Goal: Information Seeking & Learning: Compare options

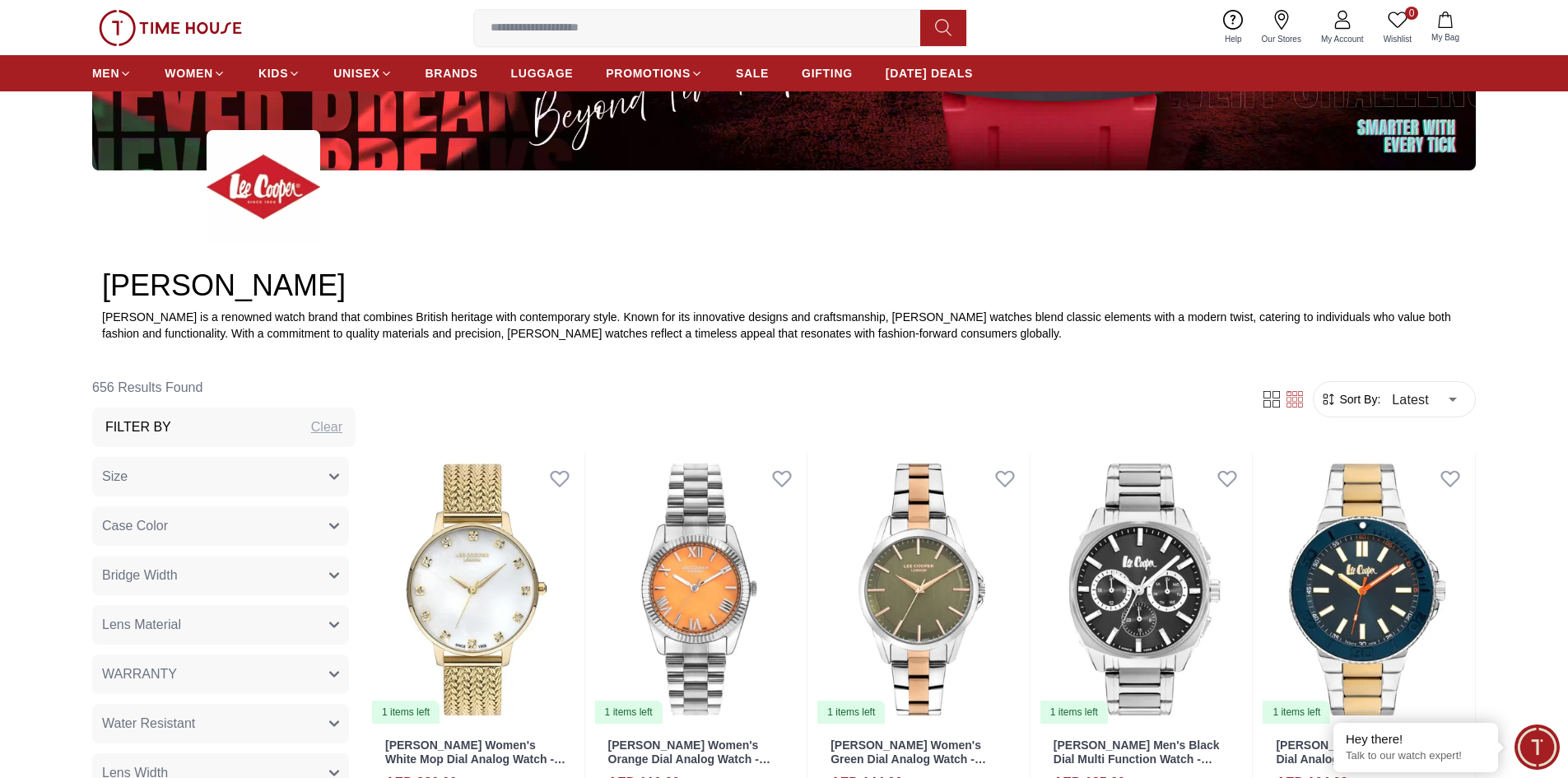
scroll to position [494, 0]
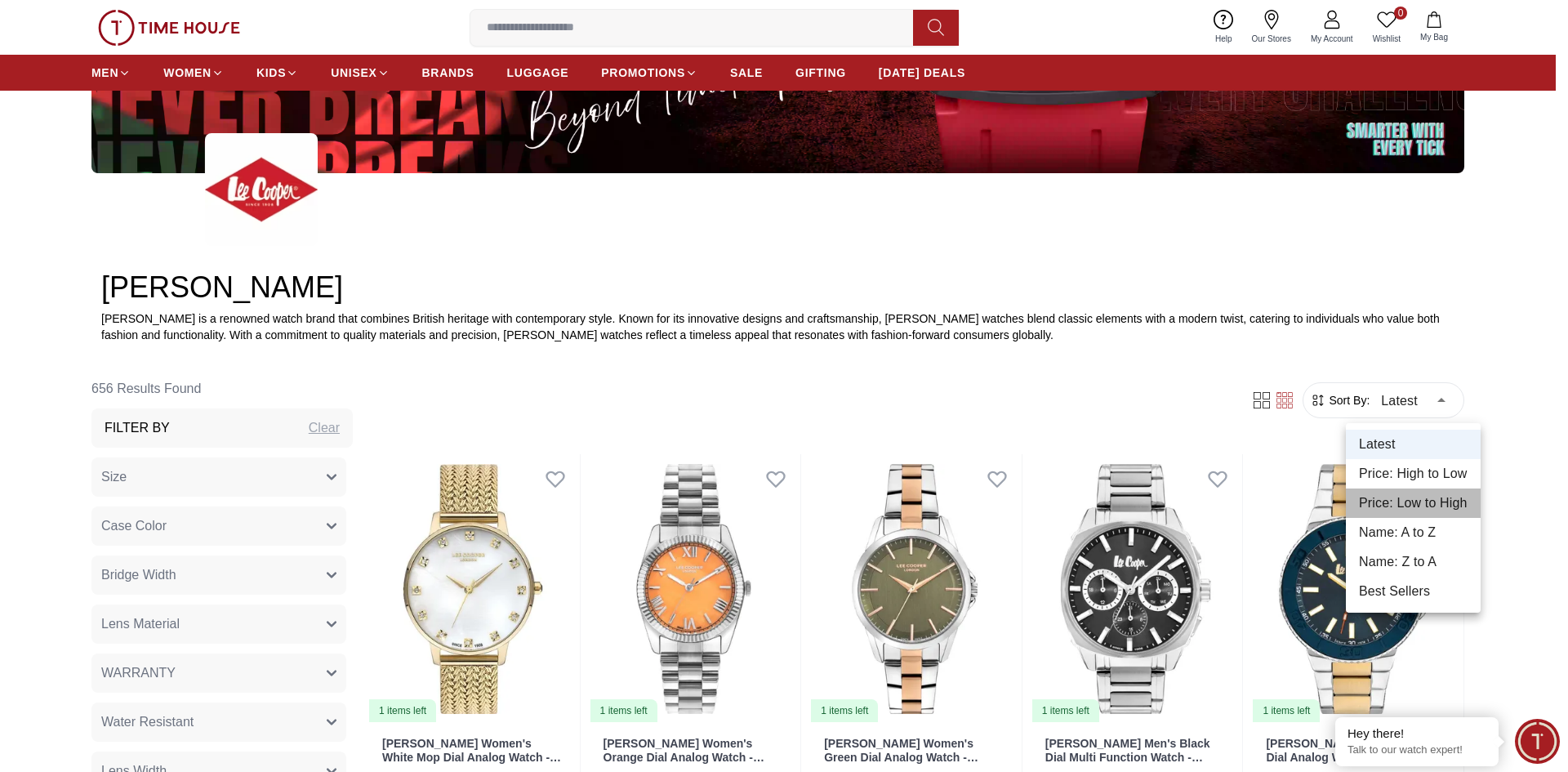
click at [1435, 506] on li "Price: Low to High" at bounding box center [1413, 502] width 134 height 29
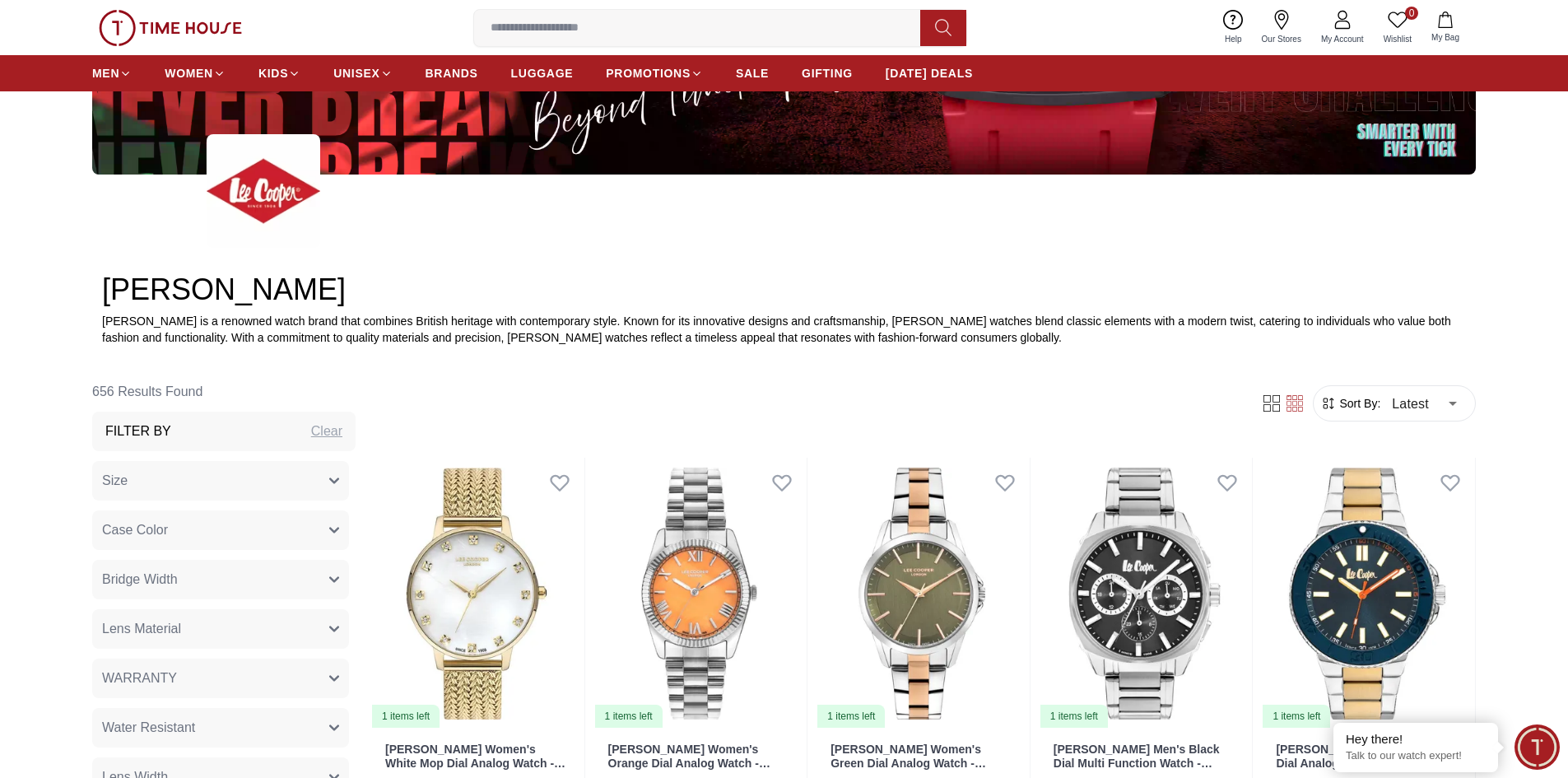
type input "*"
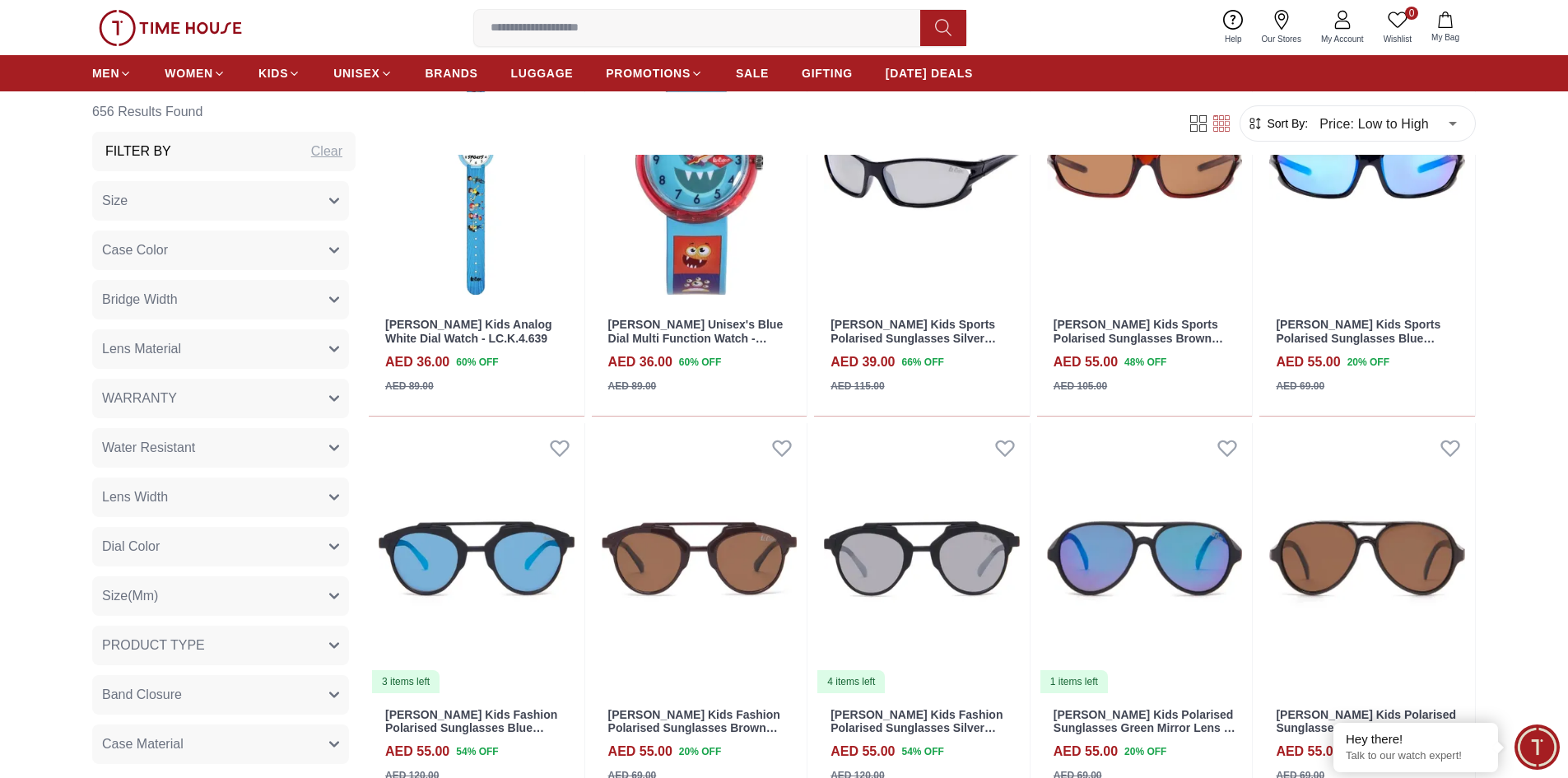
scroll to position [1564, 0]
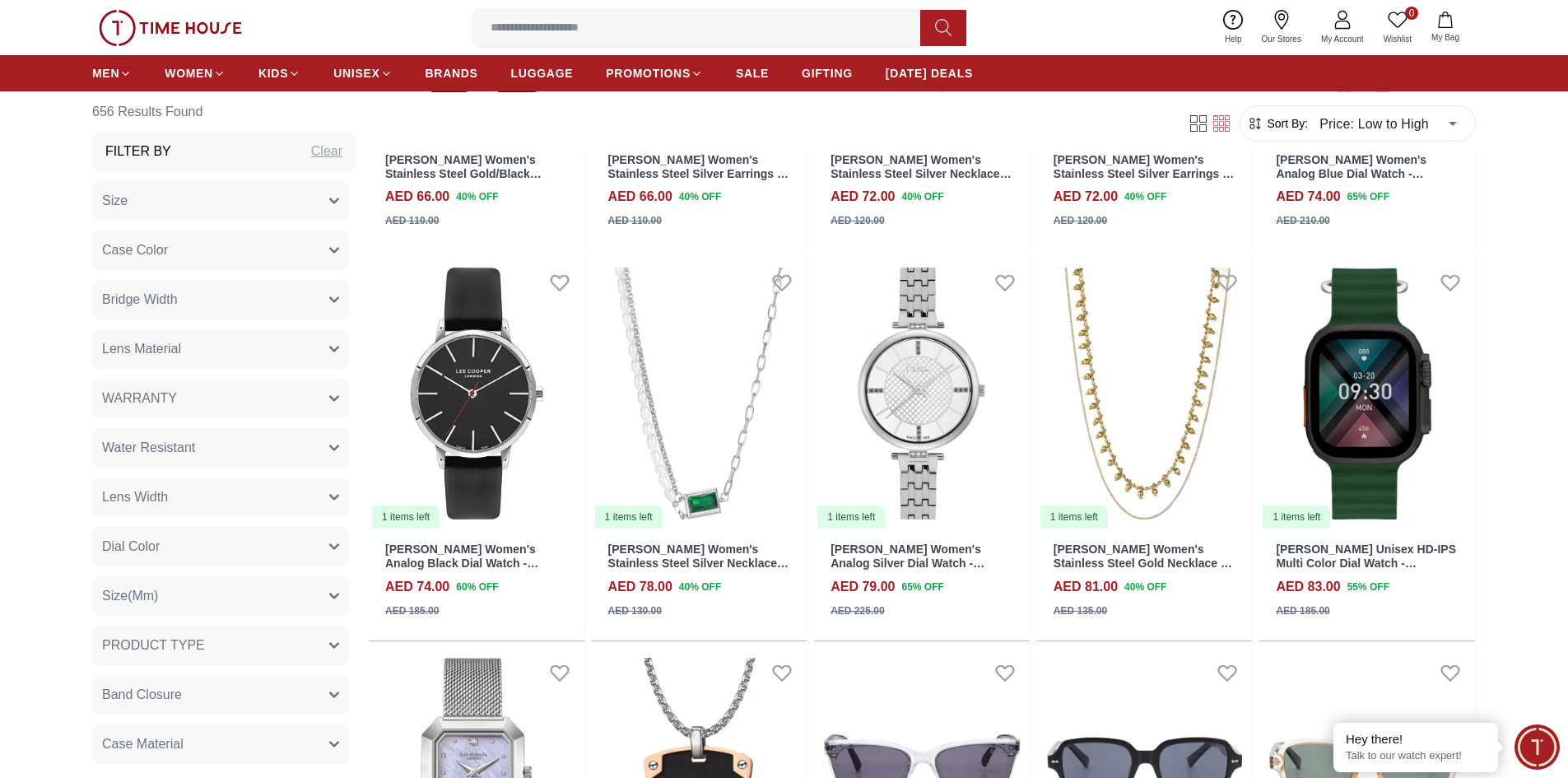
scroll to position [4692, 0]
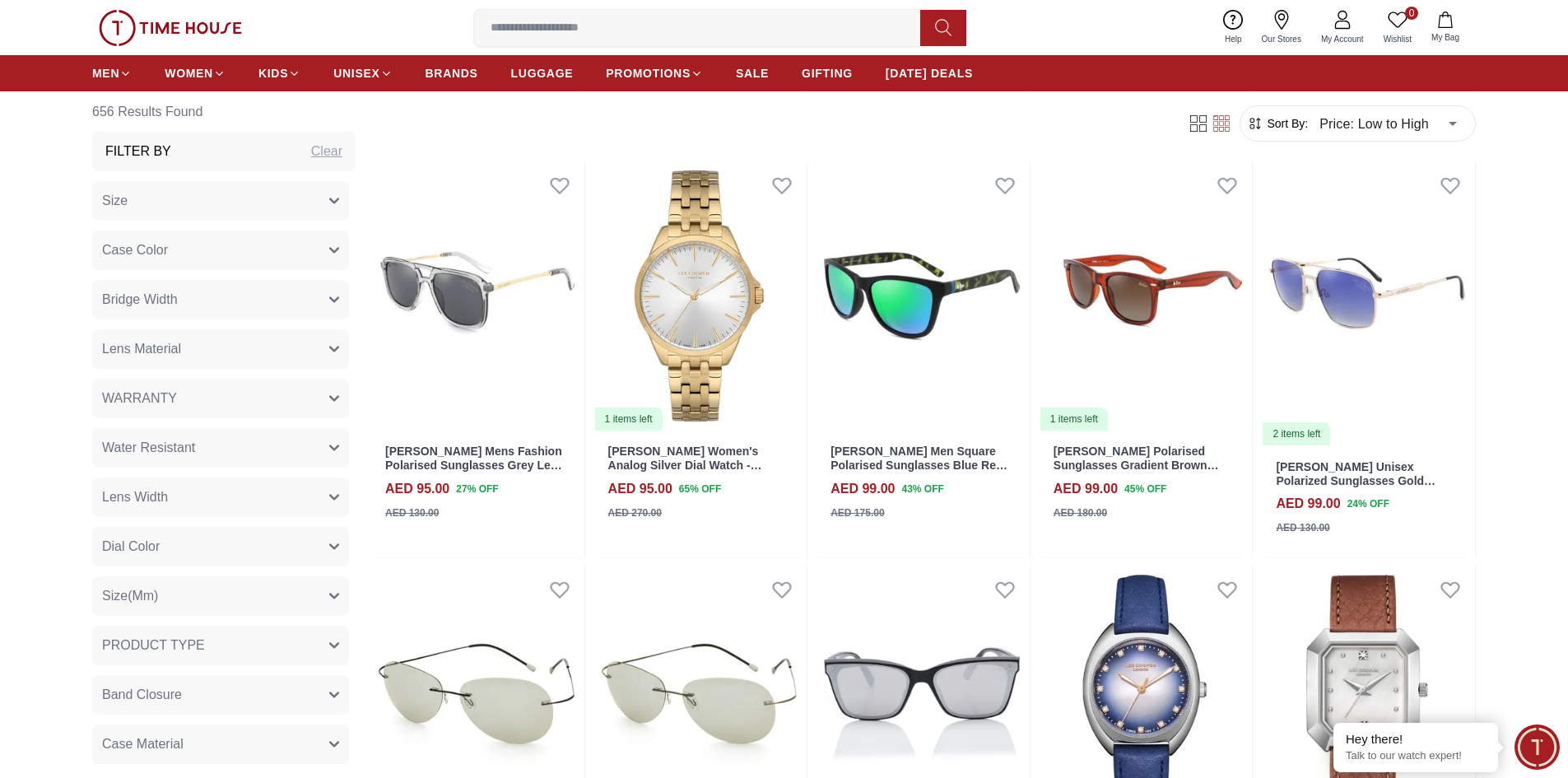
scroll to position [6173, 0]
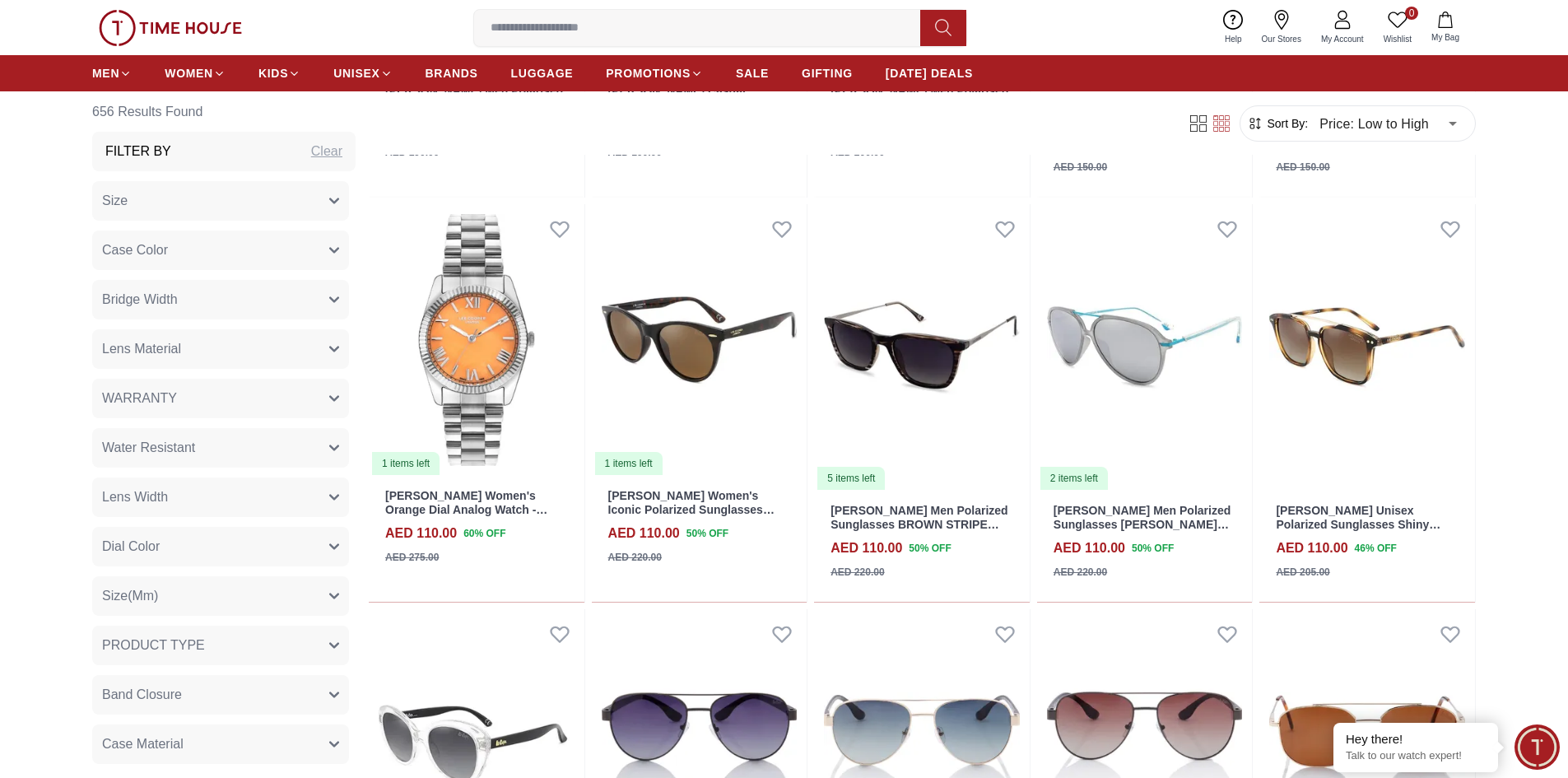
scroll to position [7820, 0]
click at [375, 333] on img at bounding box center [477, 340] width 215 height 272
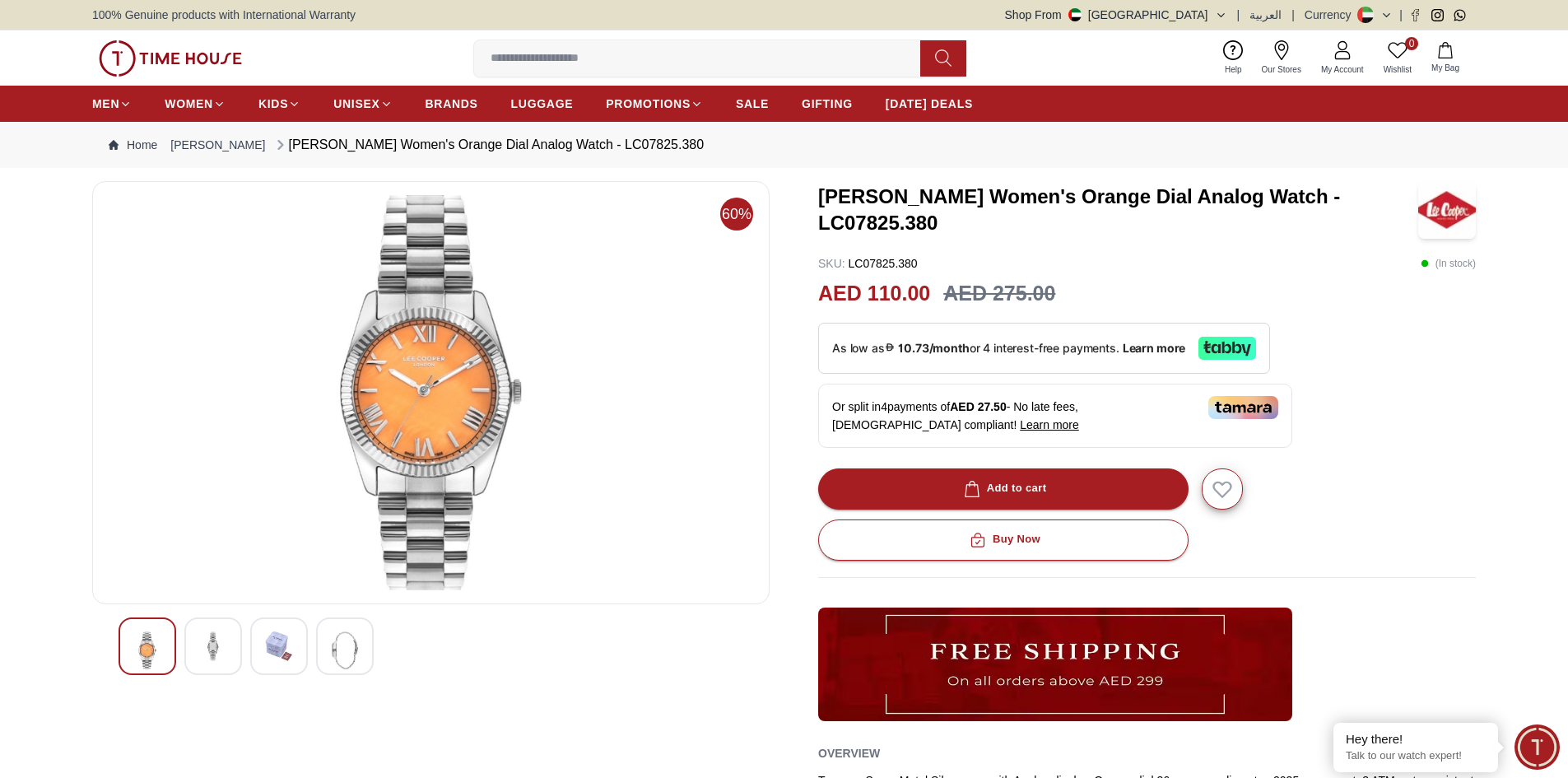
click at [208, 640] on img at bounding box center [213, 645] width 30 height 30
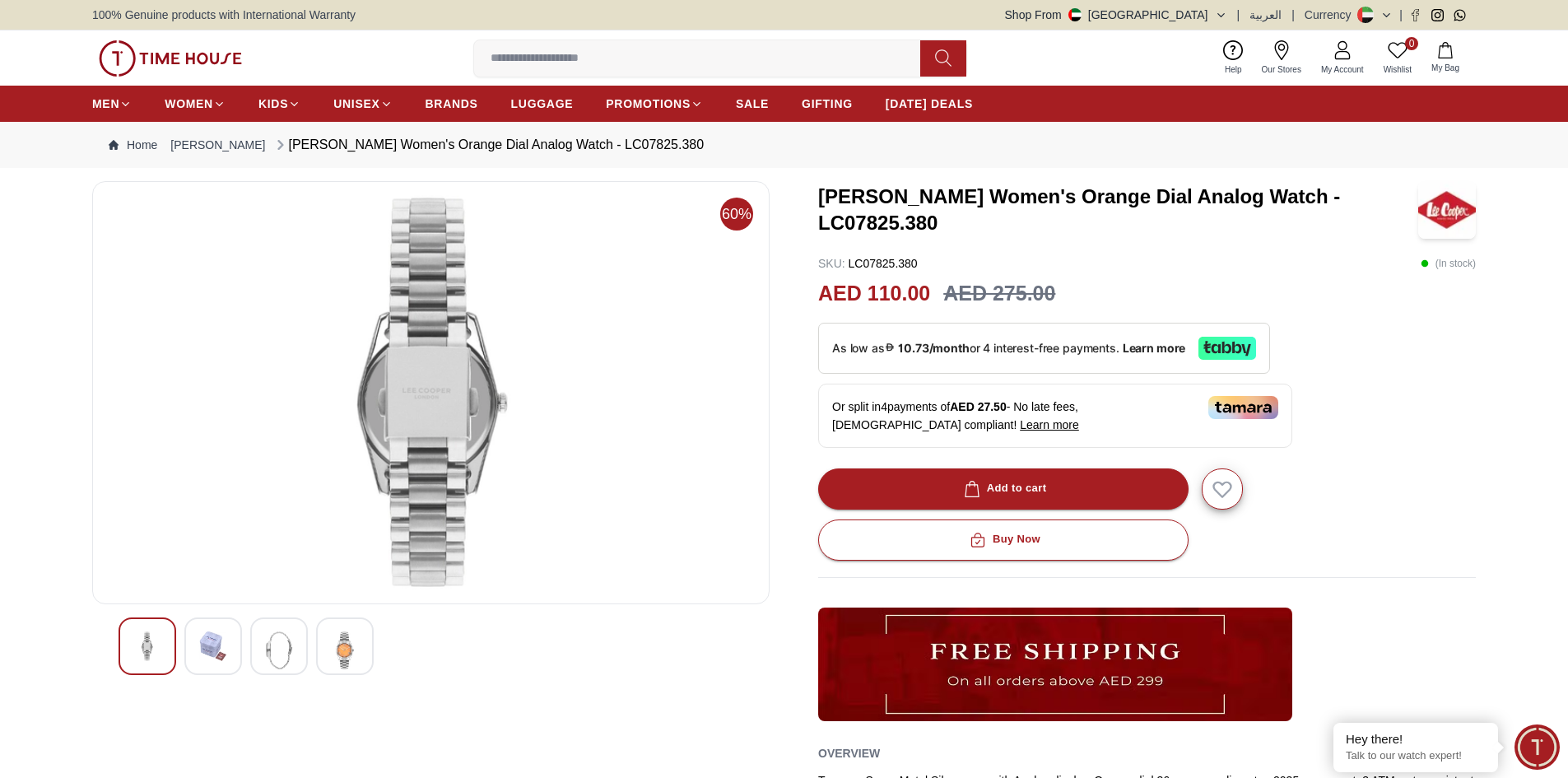
click at [293, 658] on img at bounding box center [278, 650] width 30 height 38
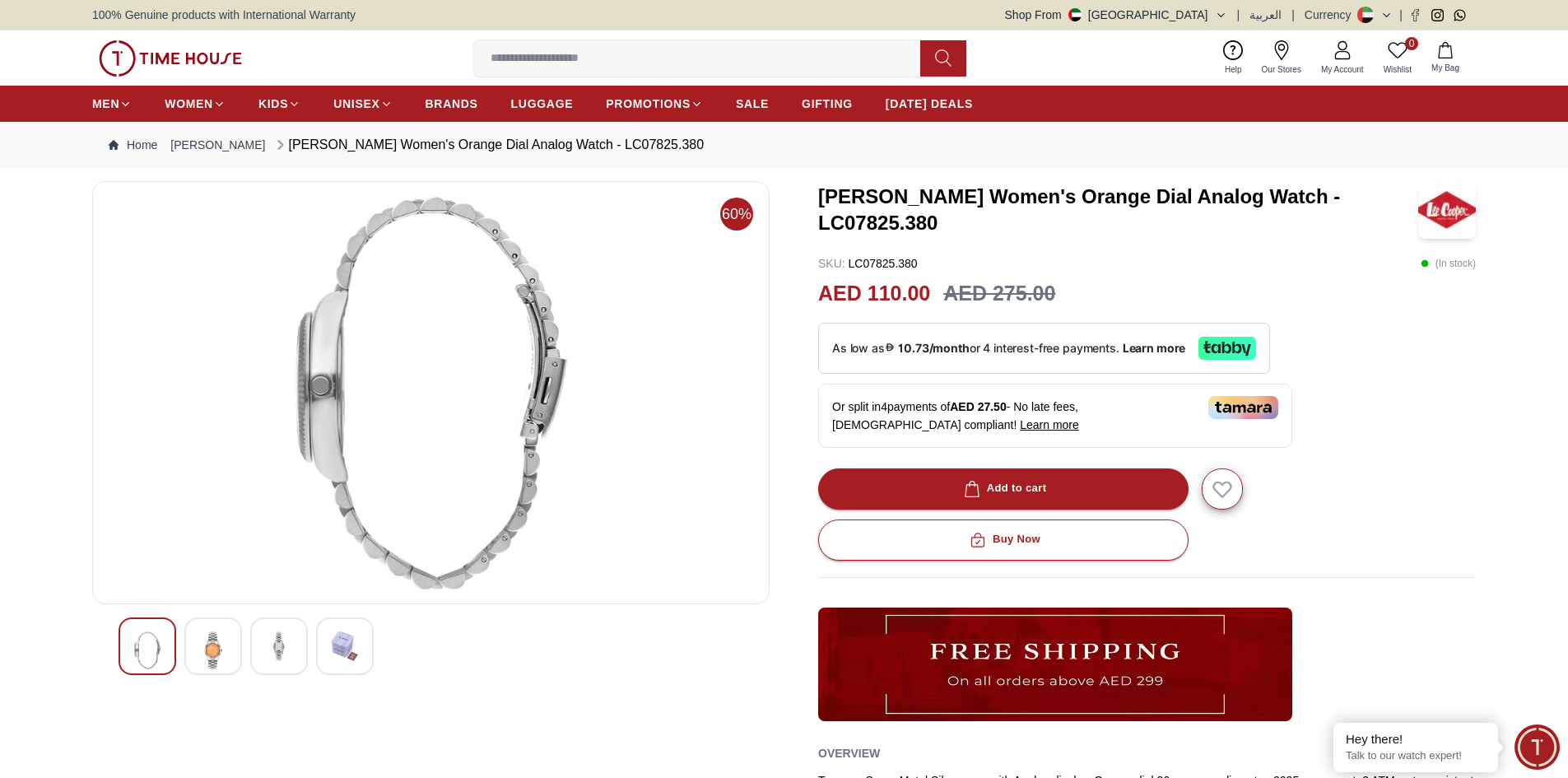
click at [344, 655] on img at bounding box center [344, 645] width 30 height 30
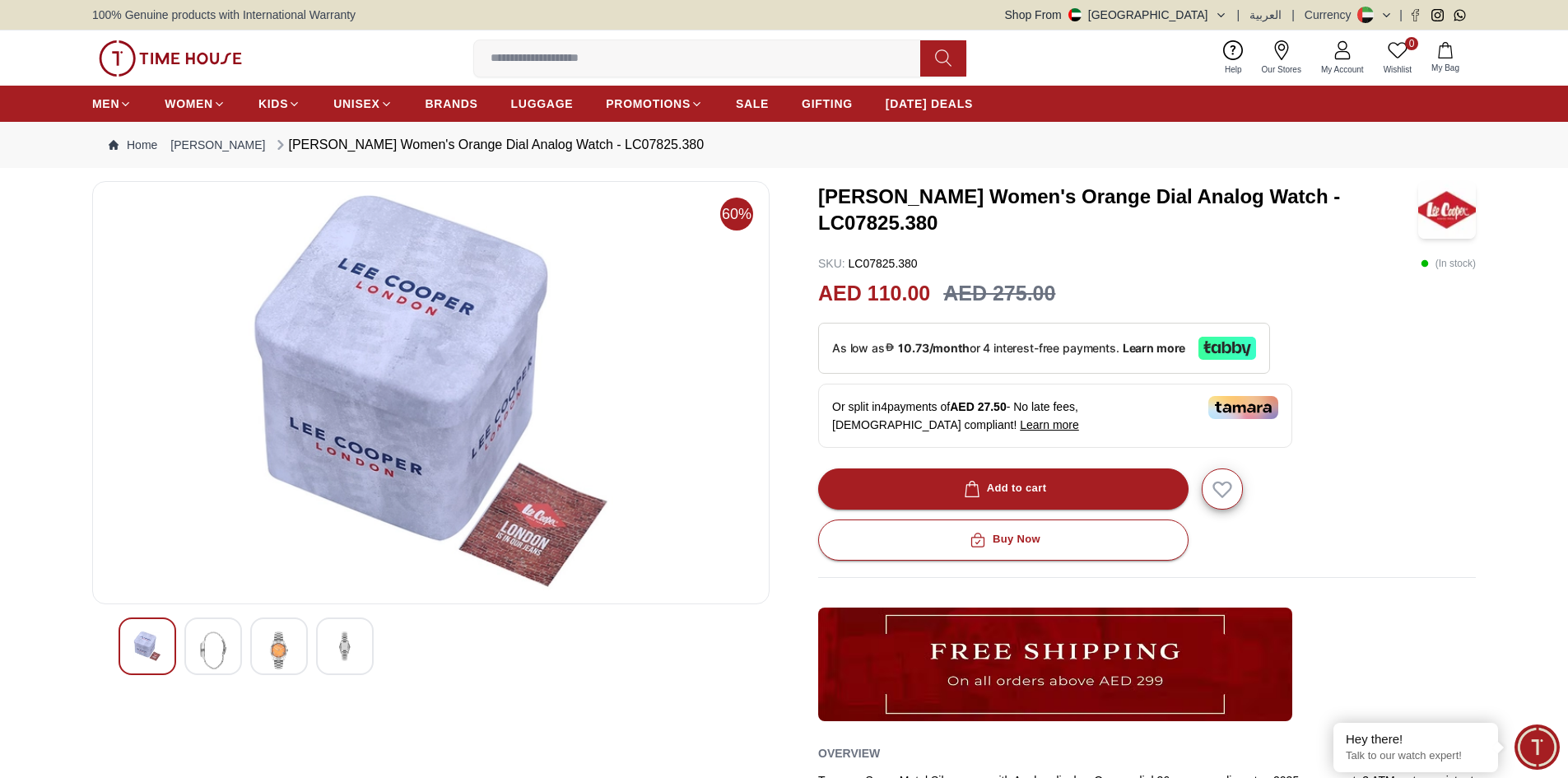
click at [150, 649] on img at bounding box center [147, 645] width 30 height 30
click at [263, 646] on div at bounding box center [278, 646] width 57 height 57
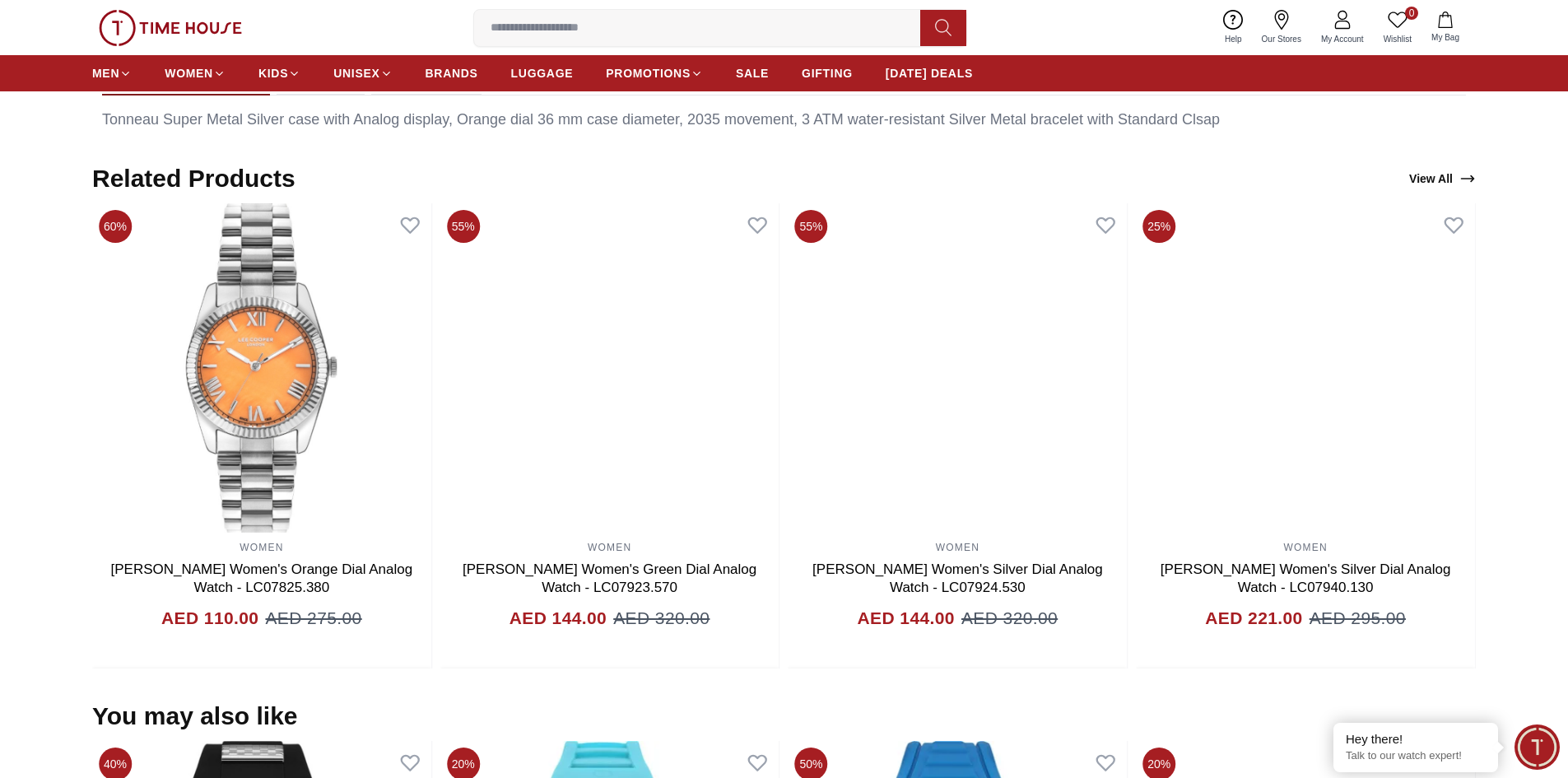
scroll to position [906, 0]
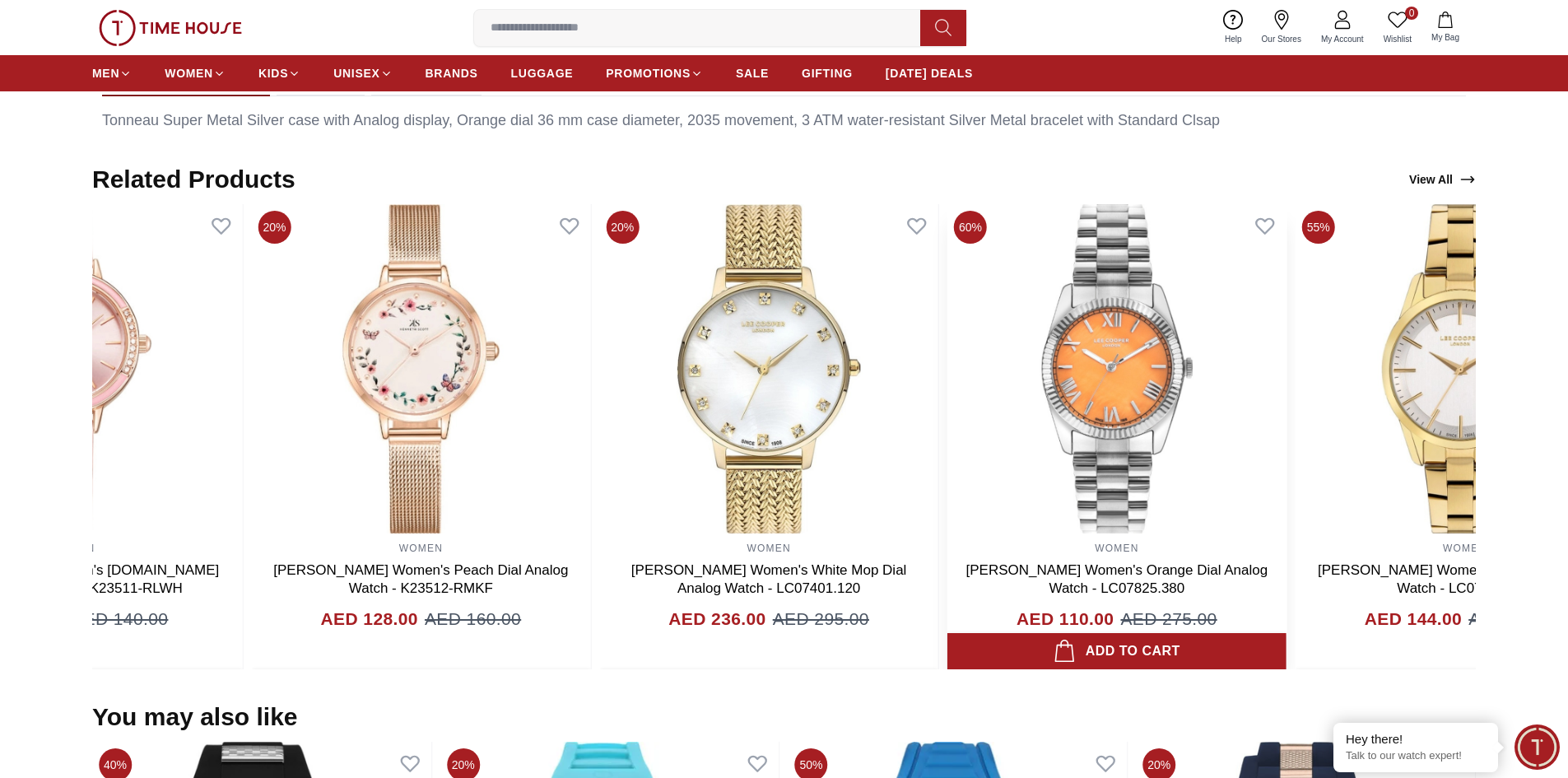
click at [1286, 522] on img at bounding box center [1117, 368] width 339 height 329
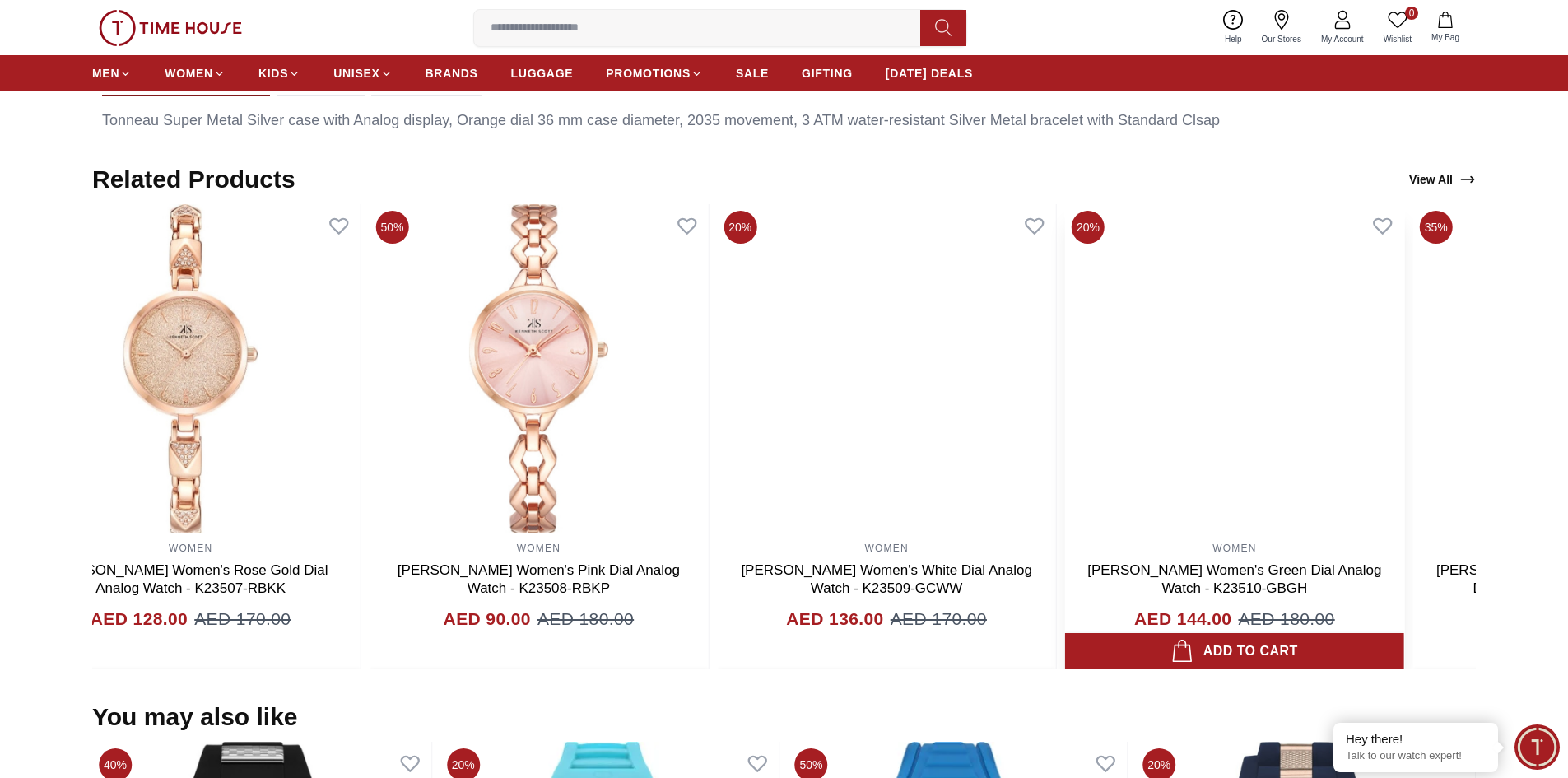
click at [1205, 464] on img at bounding box center [1234, 368] width 339 height 329
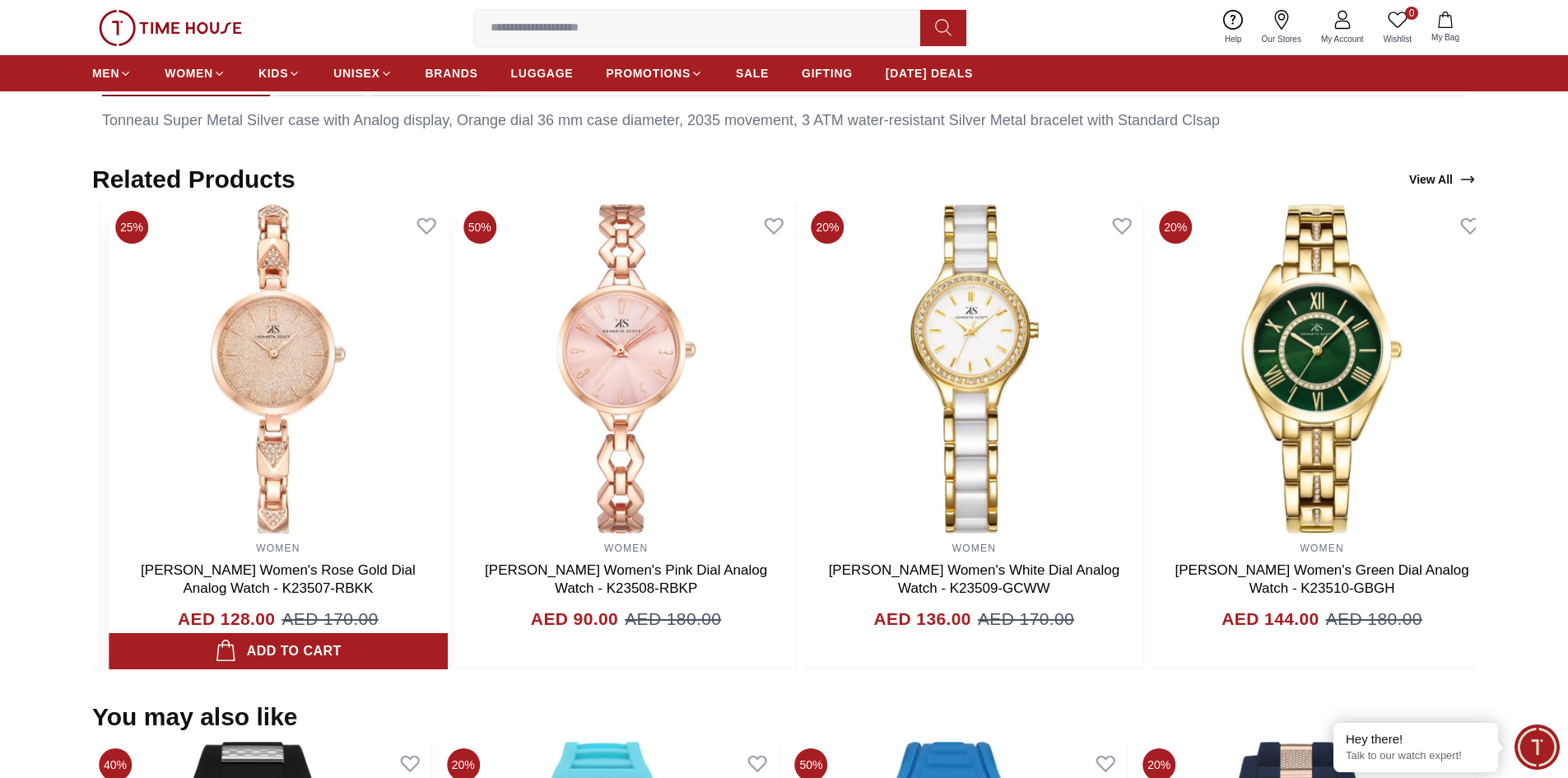
click at [448, 435] on img at bounding box center [278, 368] width 339 height 329
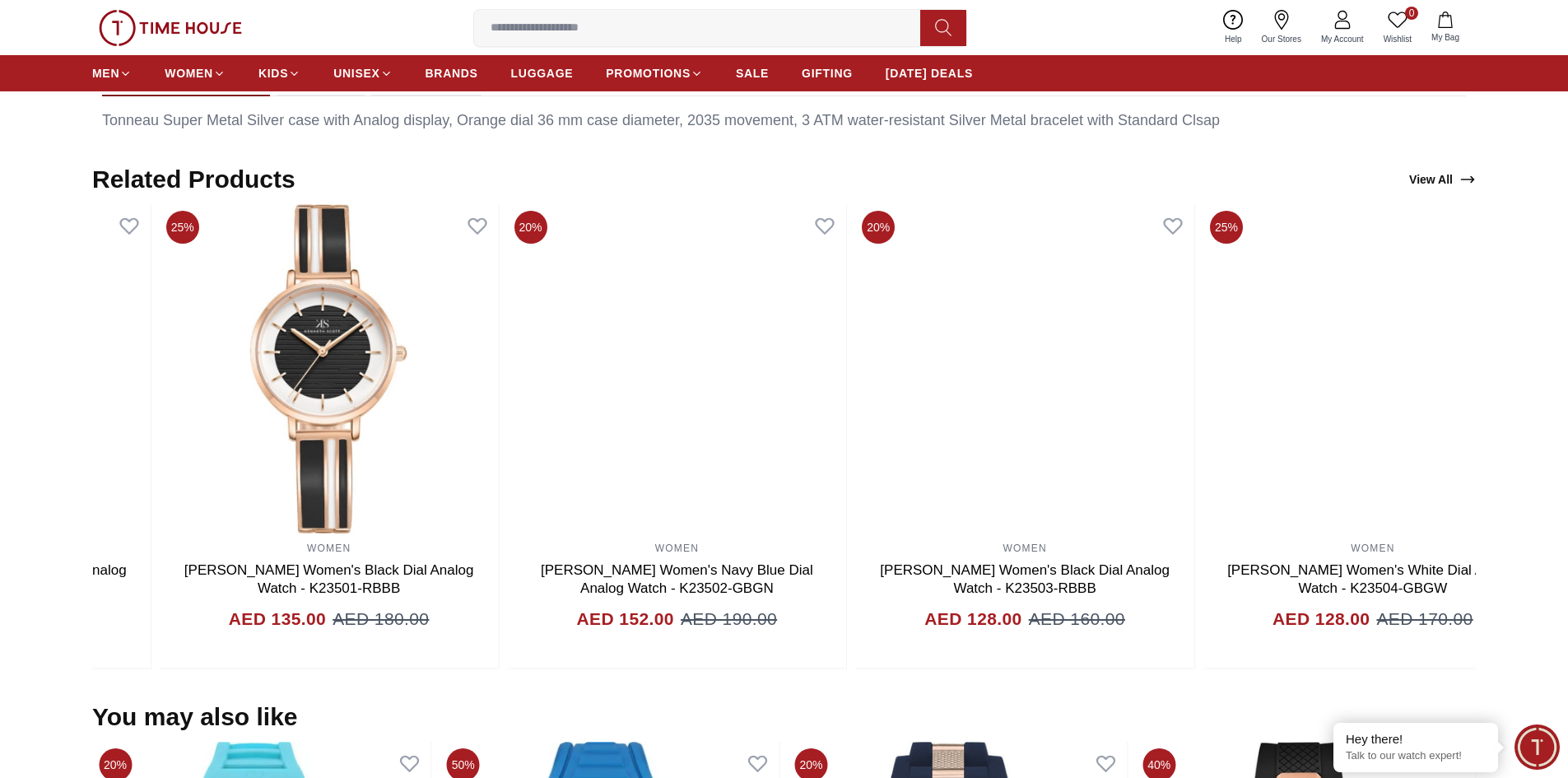
click at [1567, 441] on html "100% Genuine products with International Warranty Shop From [GEOGRAPHIC_DATA] |…" at bounding box center [784, 464] width 1568 height 2741
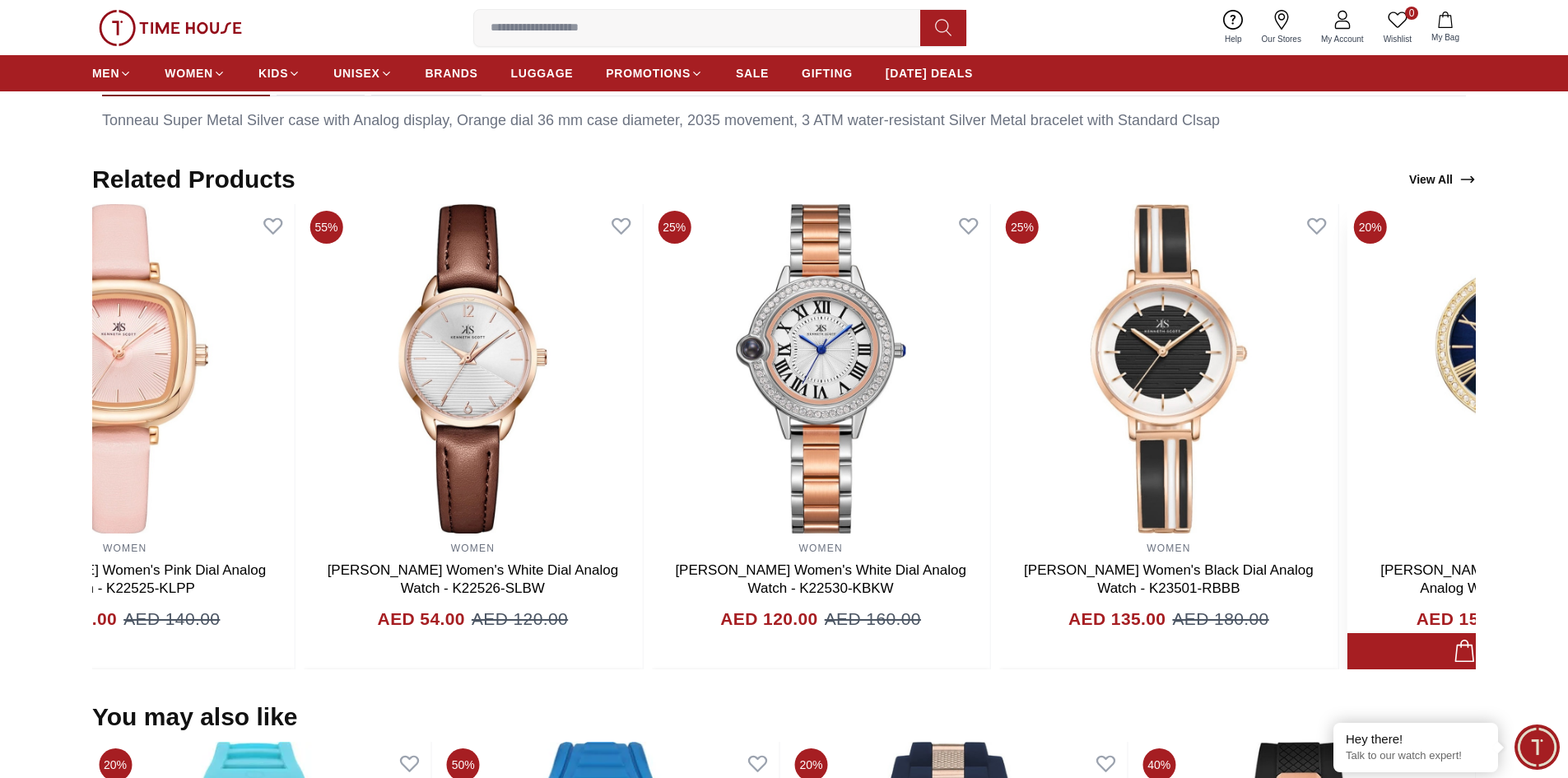
click at [1518, 463] on section "Related Products View All 50% WOMEN [PERSON_NAME] Women's Pink Dial Analog Watc…" at bounding box center [784, 417] width 1568 height 504
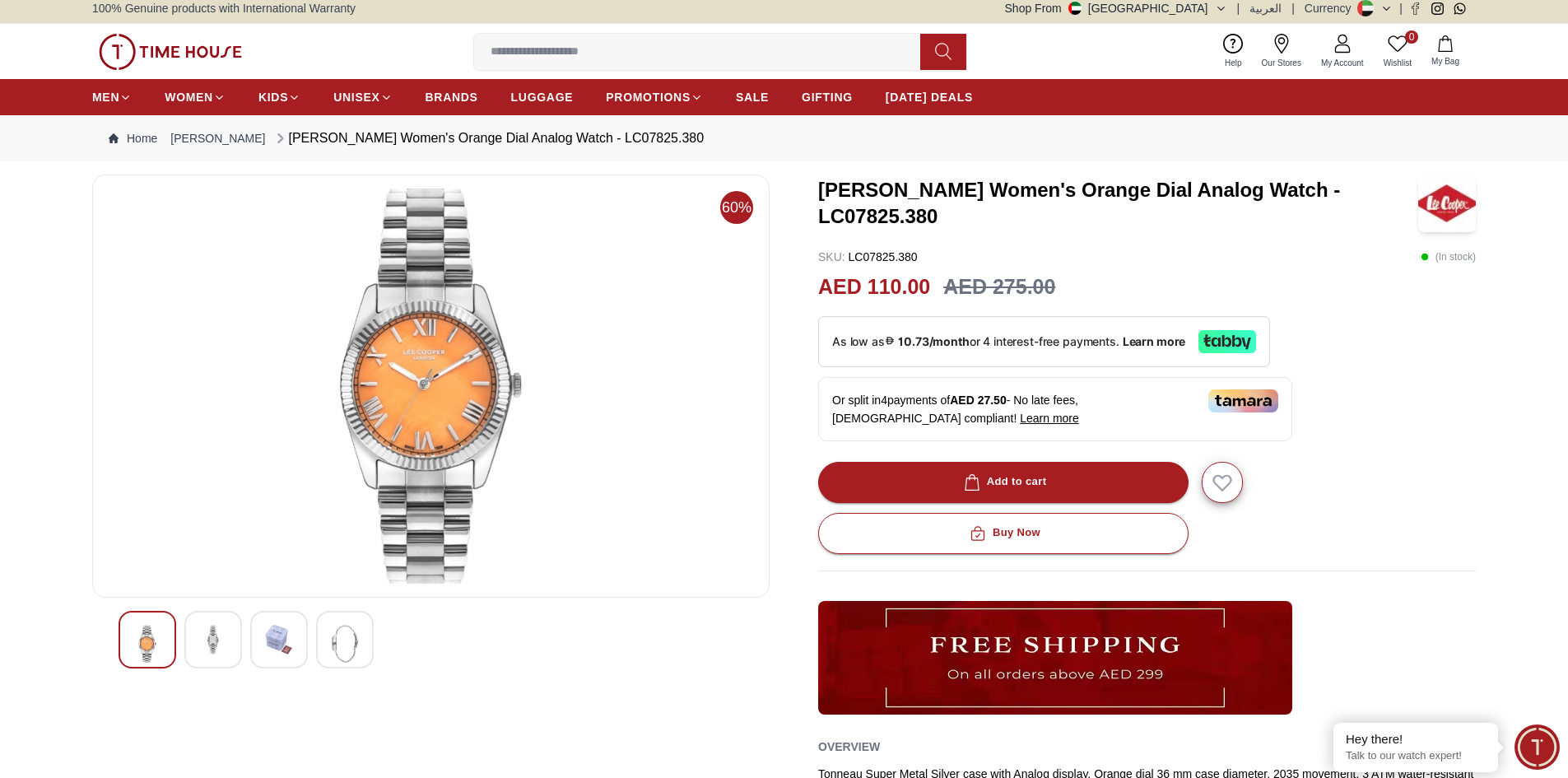
scroll to position [0, 0]
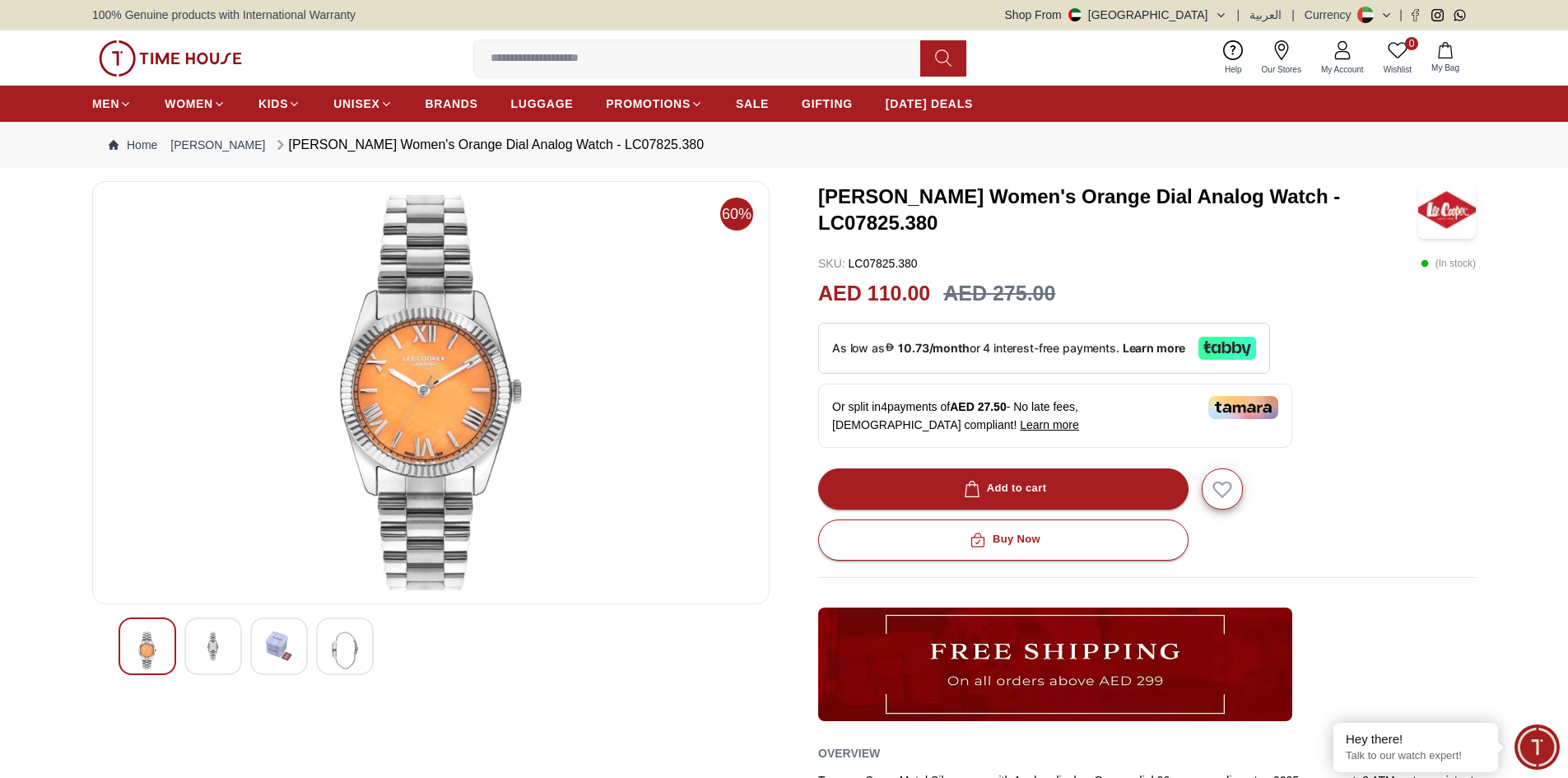
scroll to position [2236, 0]
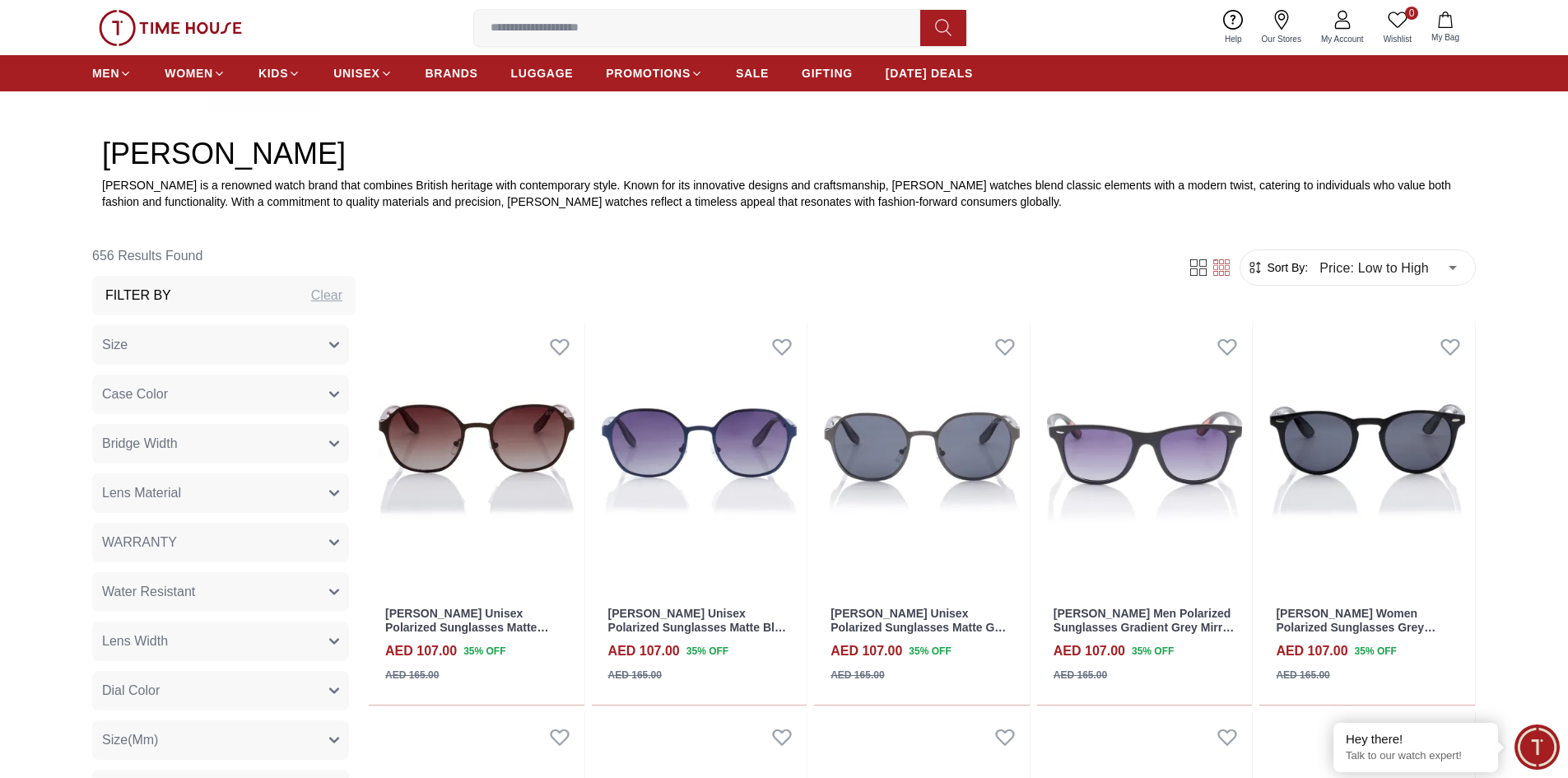
scroll to position [659, 0]
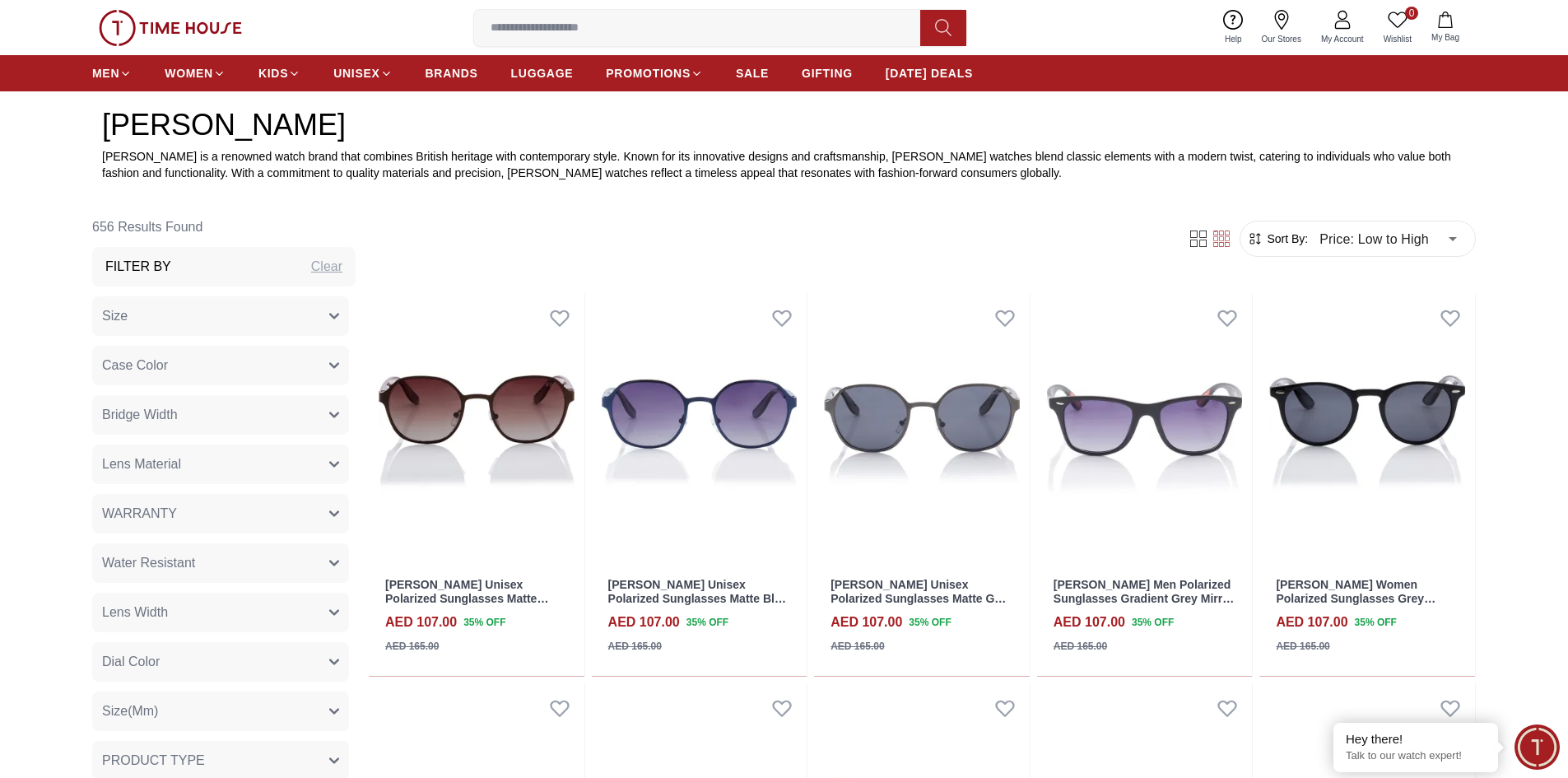
click at [196, 263] on div "Filter By Clear" at bounding box center [224, 266] width 263 height 39
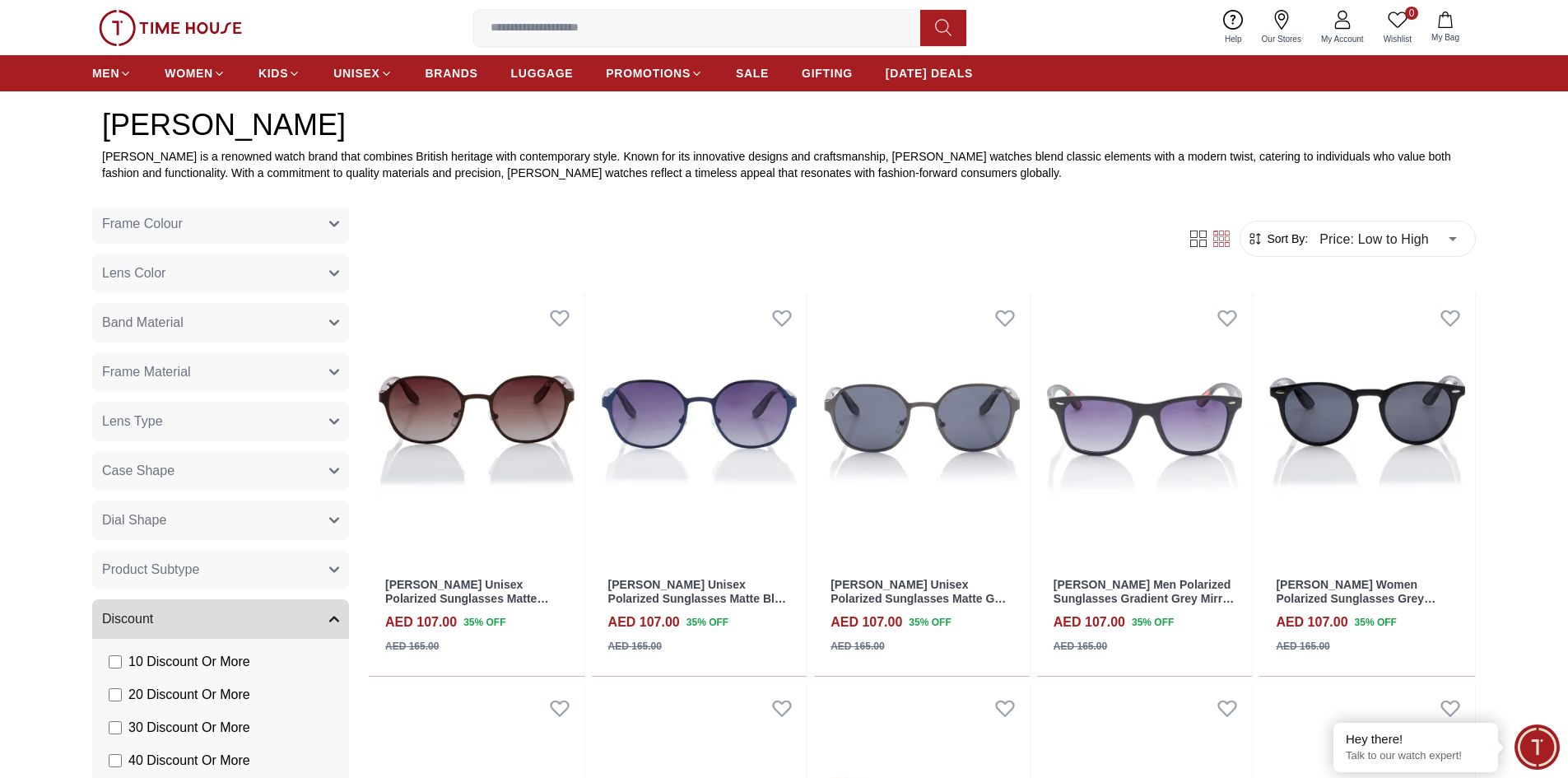
scroll to position [1044, 0]
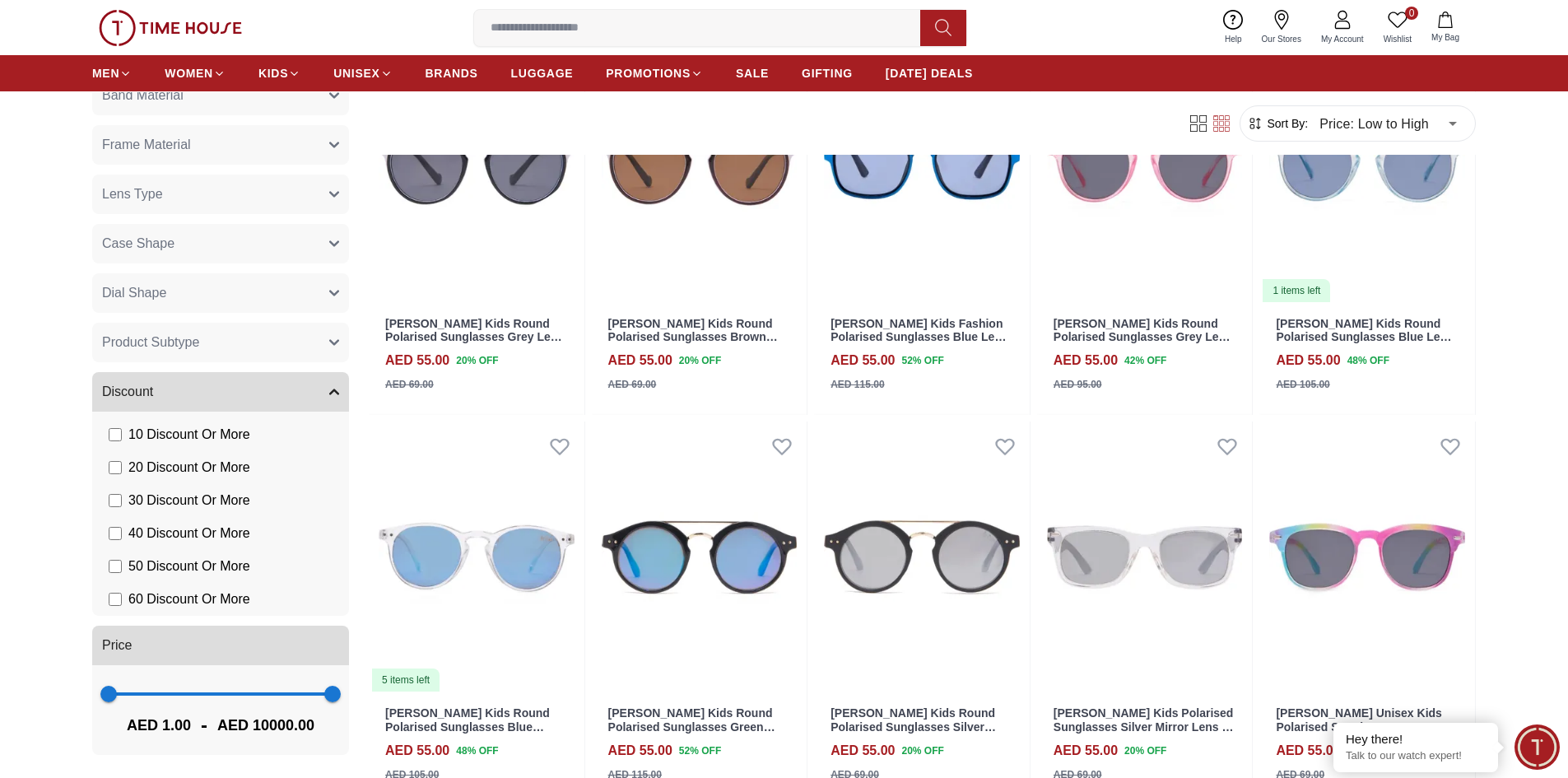
scroll to position [3539, 0]
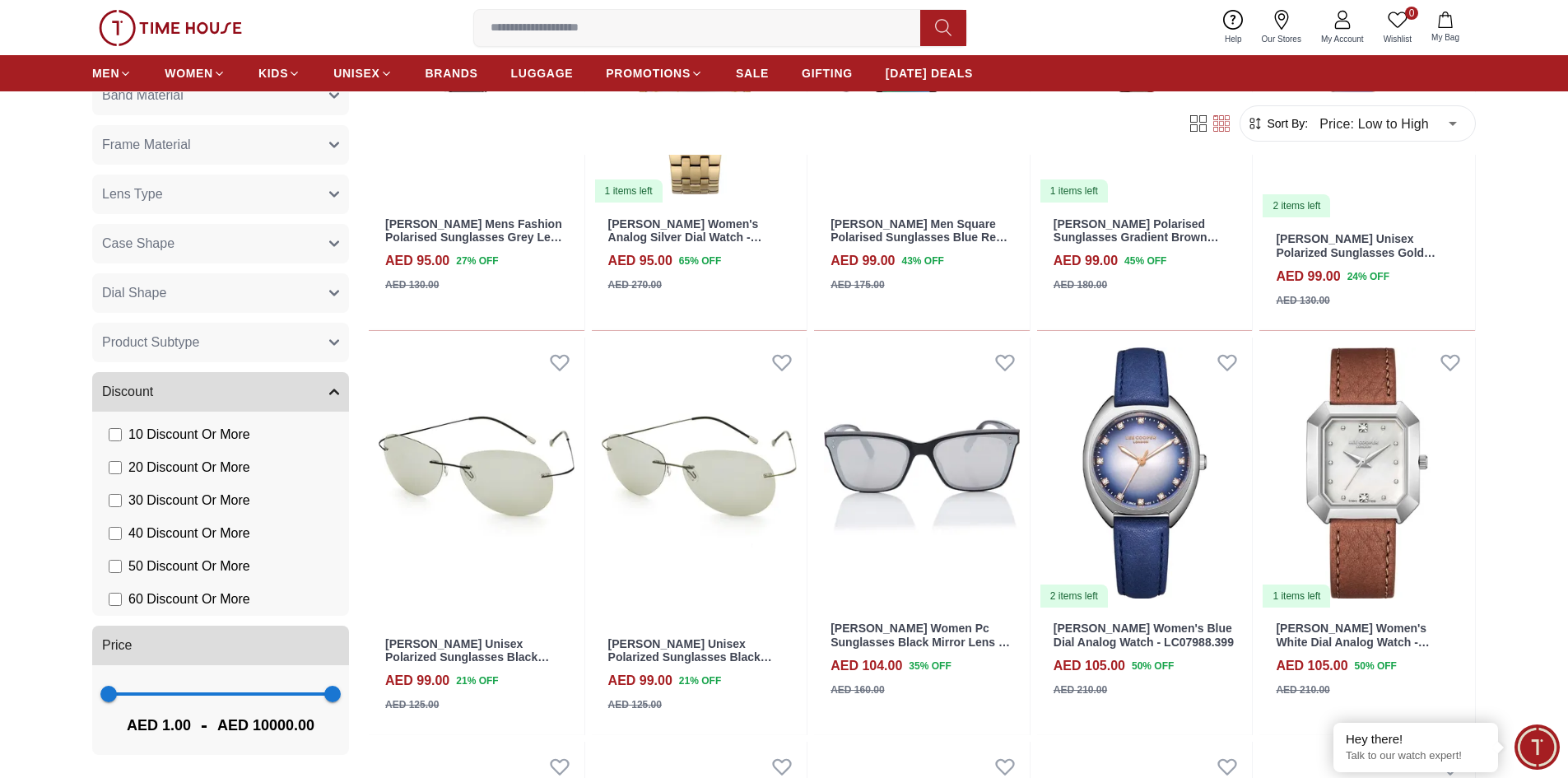
scroll to position [6172, 0]
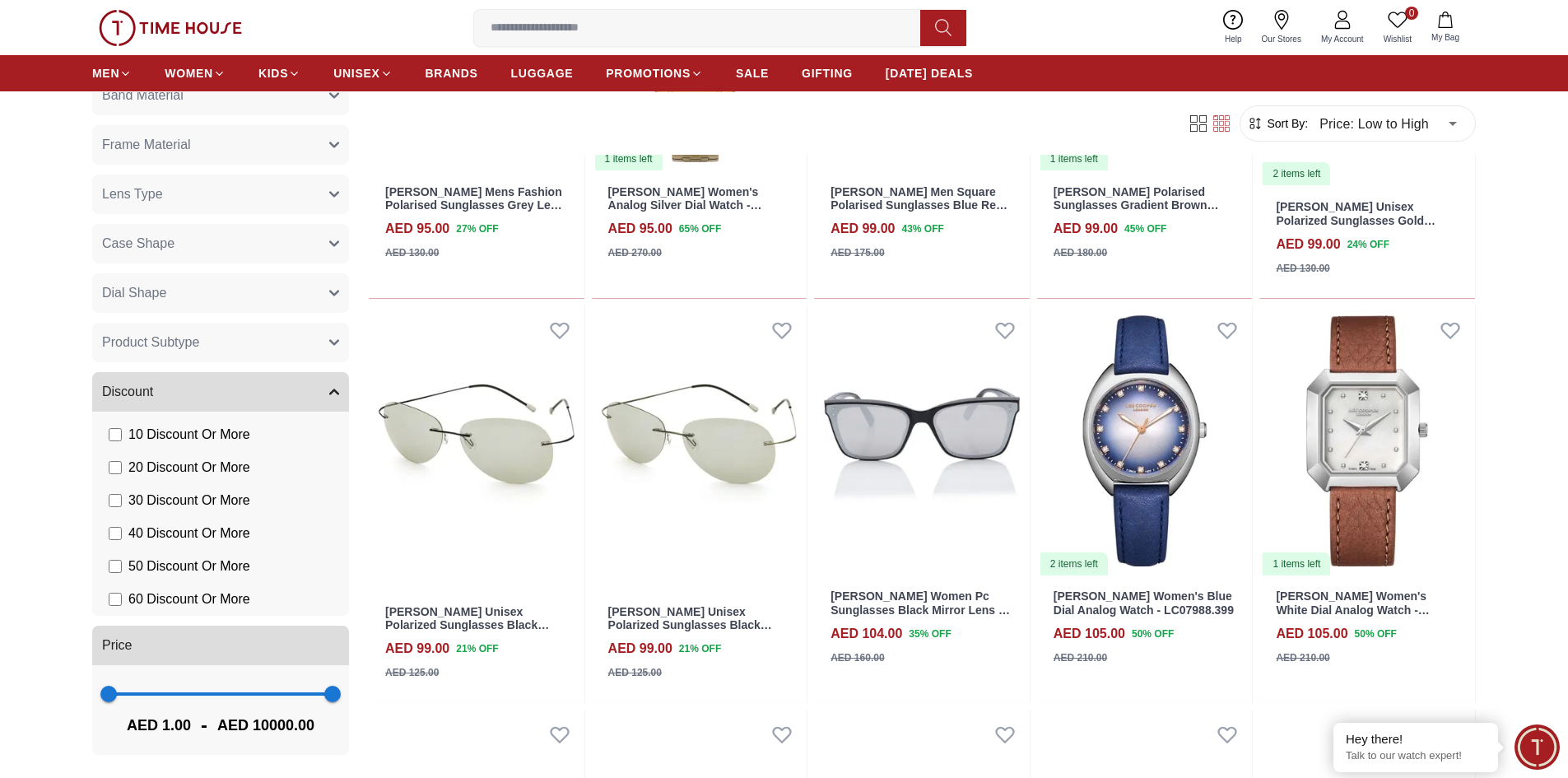
scroll to position [6175, 0]
click at [927, 70] on span "[DATE] DEALS" at bounding box center [929, 72] width 88 height 16
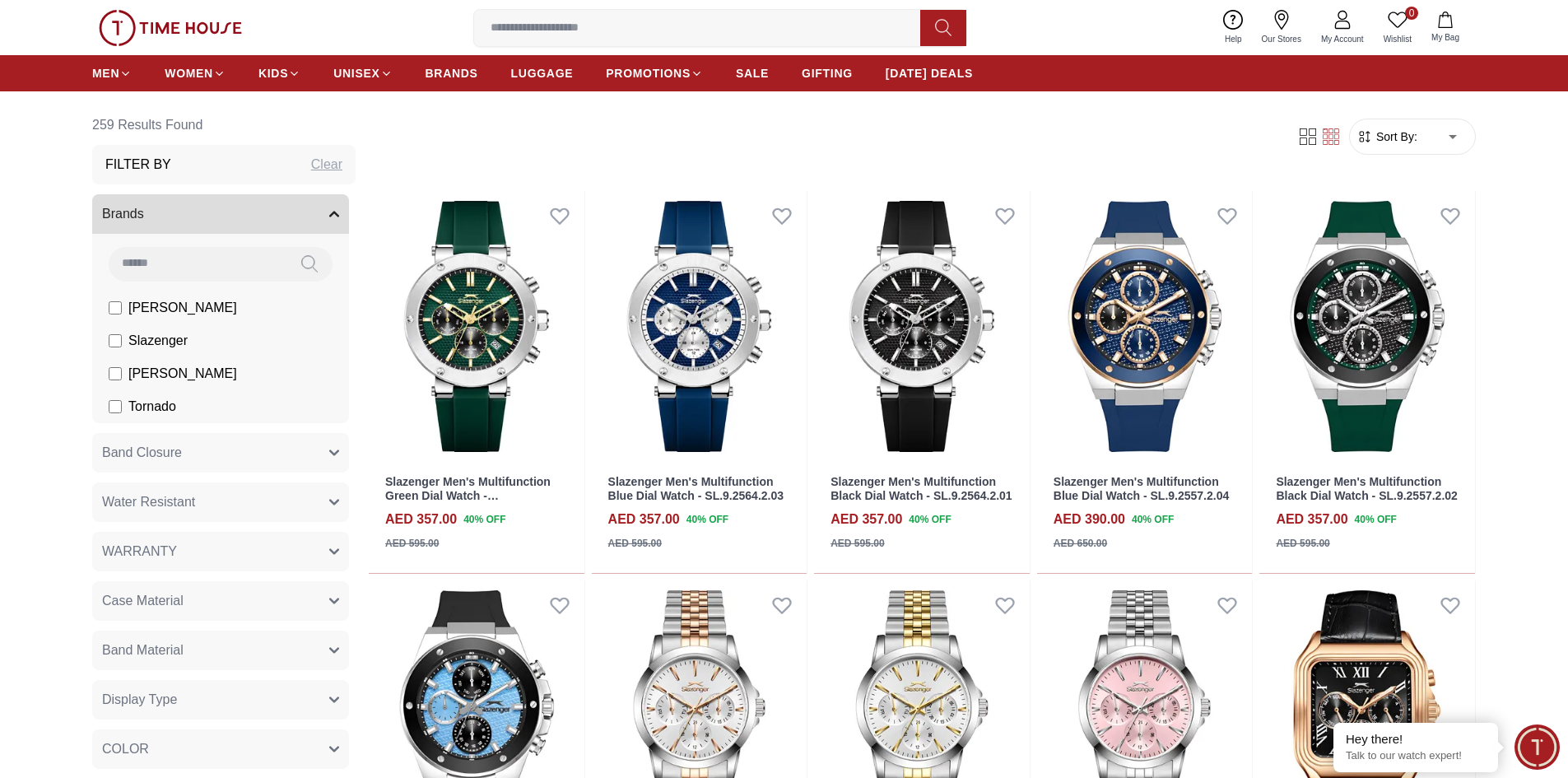
scroll to position [576, 0]
click at [330, 213] on icon "button" at bounding box center [334, 215] width 9 height 4
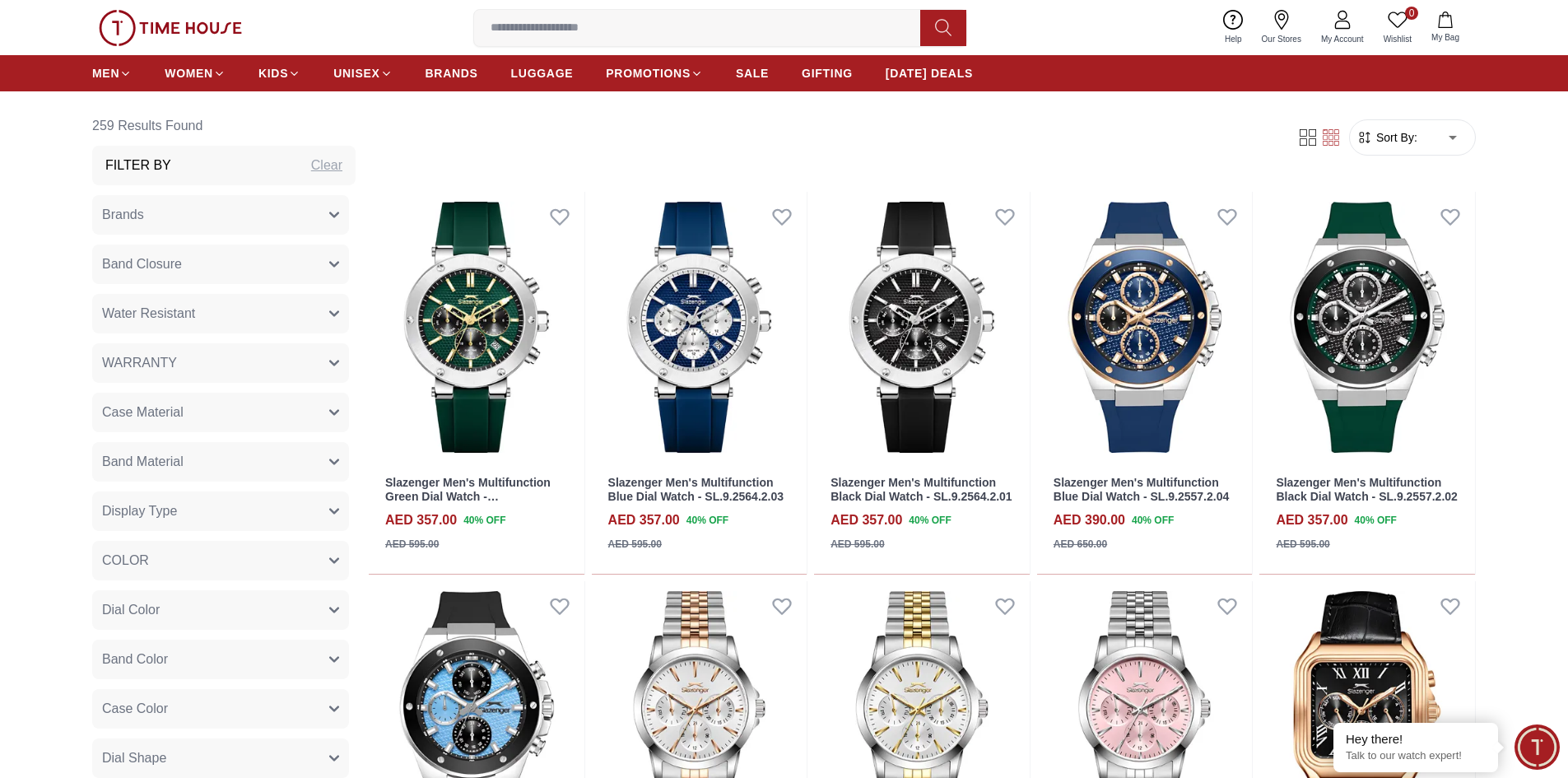
click at [329, 409] on icon "button" at bounding box center [334, 412] width 10 height 10
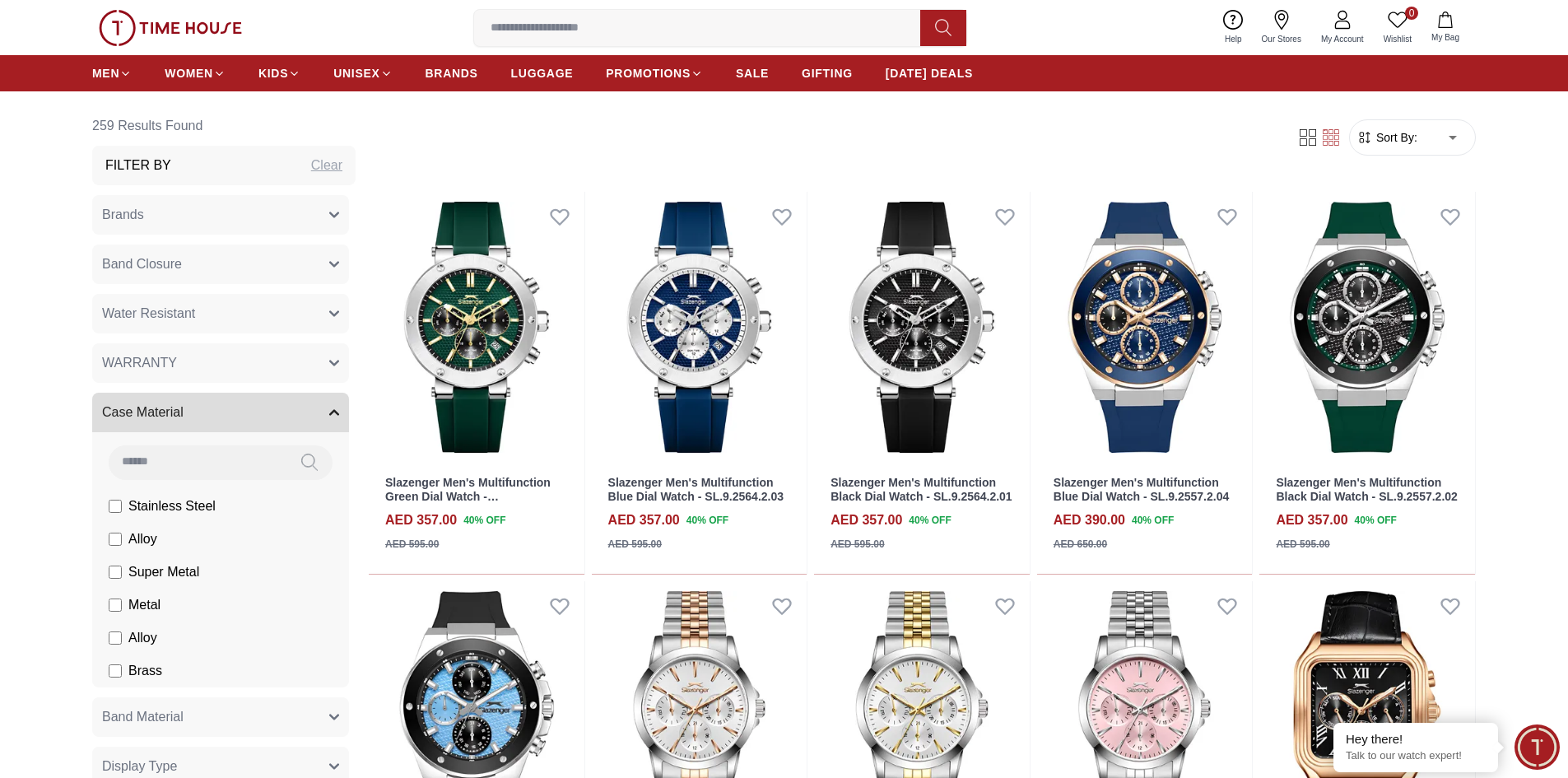
click at [329, 409] on icon "button" at bounding box center [334, 412] width 10 height 10
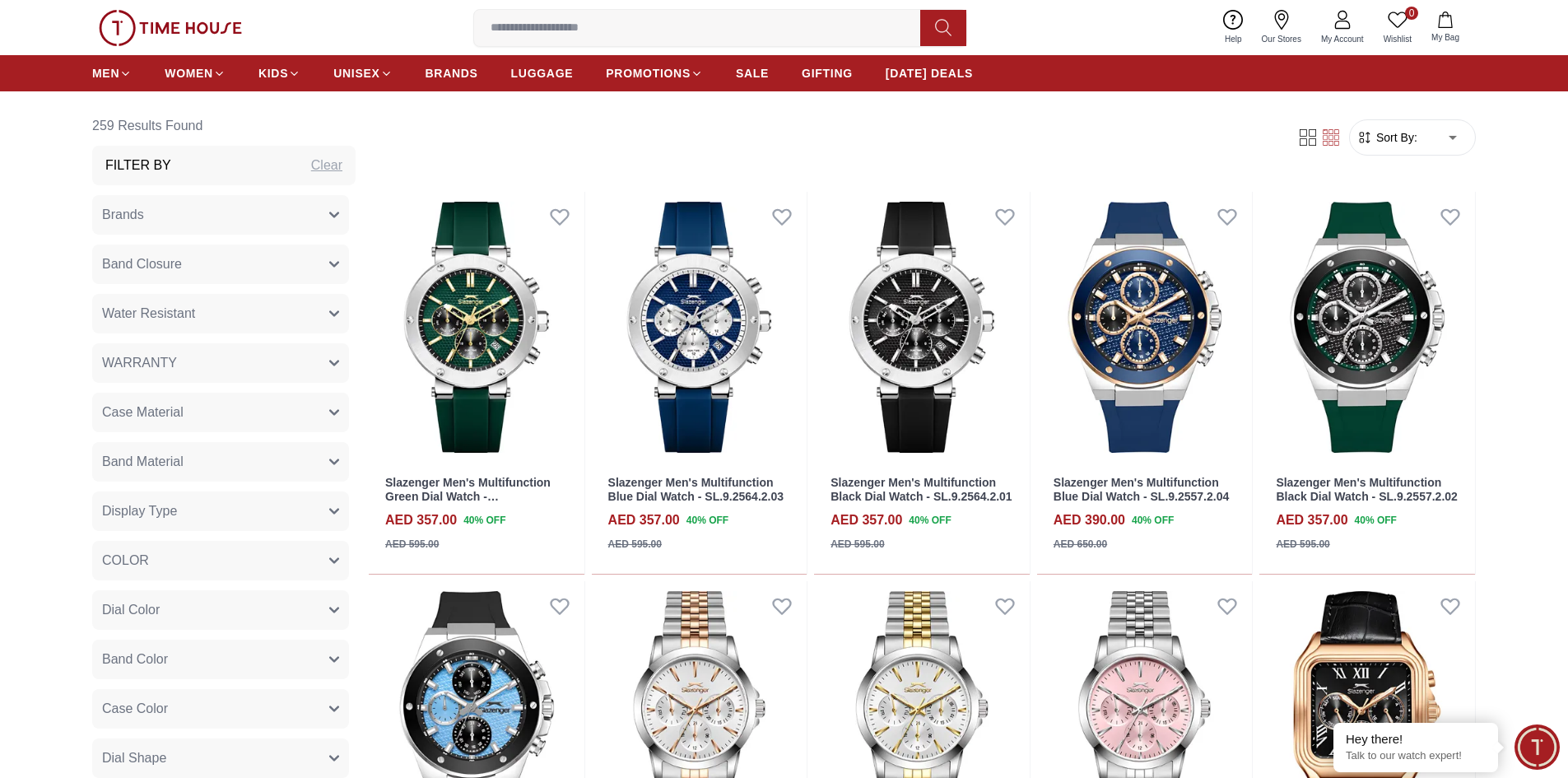
click at [330, 462] on icon "button" at bounding box center [334, 461] width 9 height 4
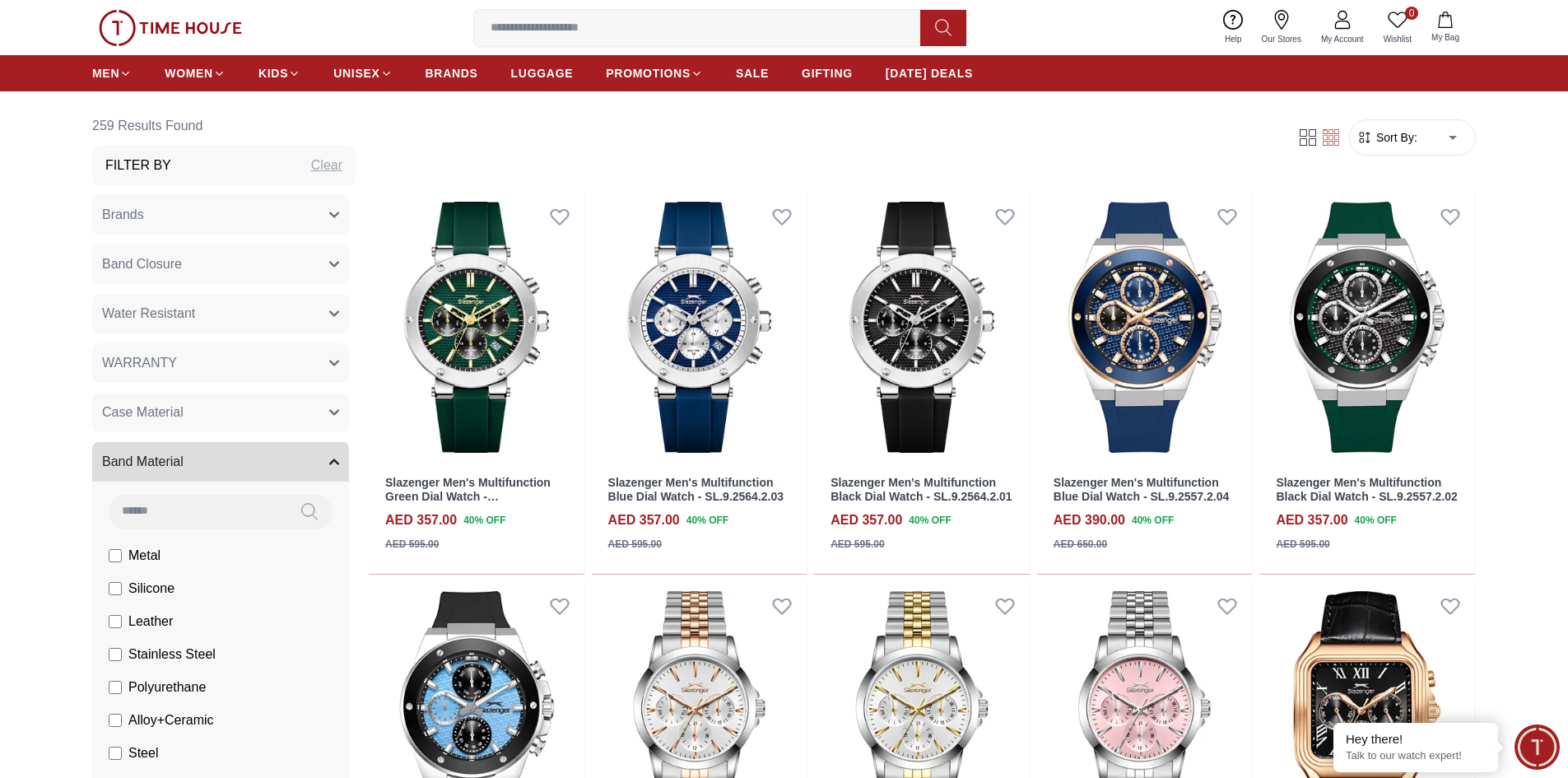
click at [329, 462] on icon "button" at bounding box center [334, 461] width 10 height 10
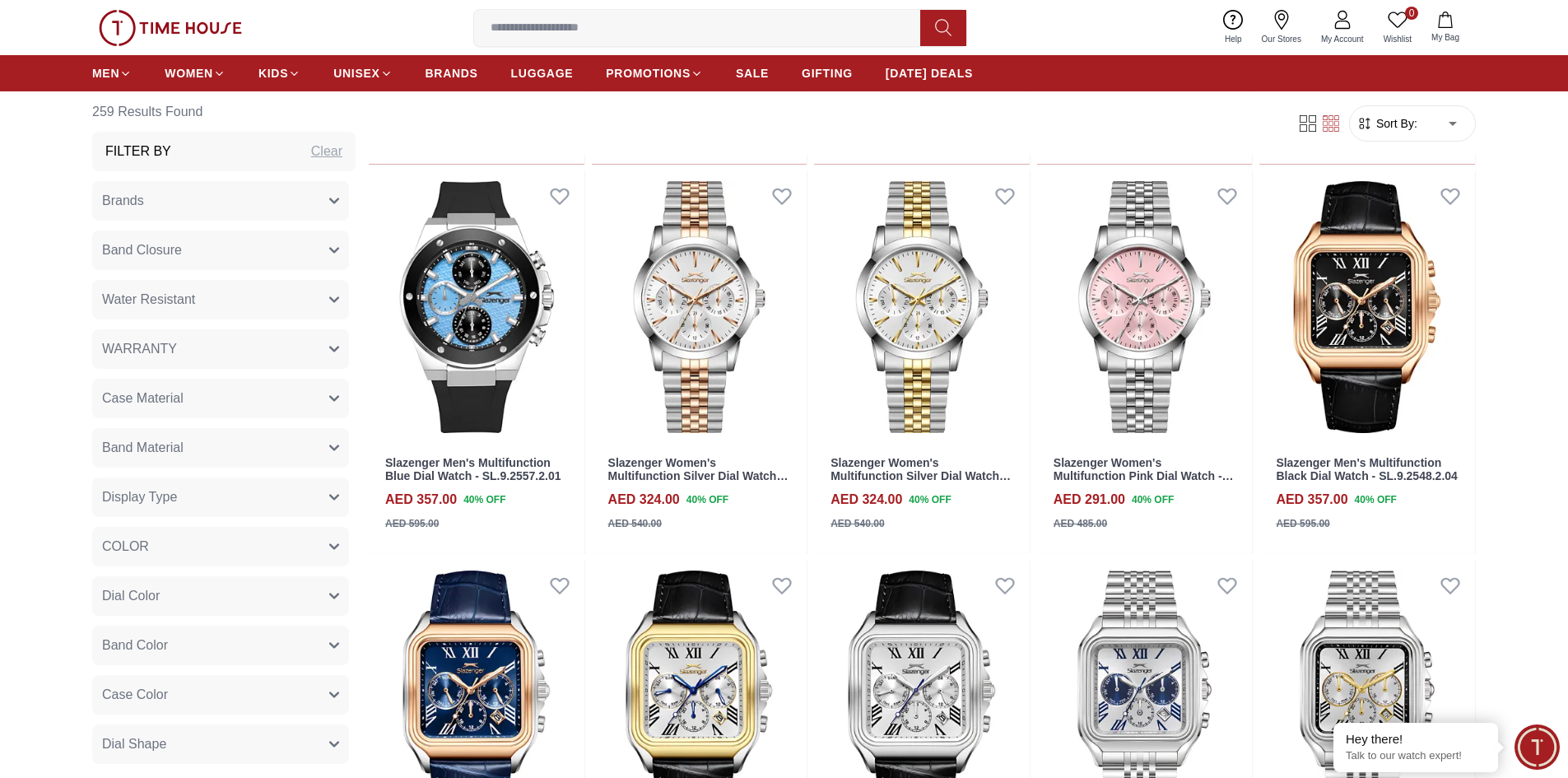
scroll to position [988, 0]
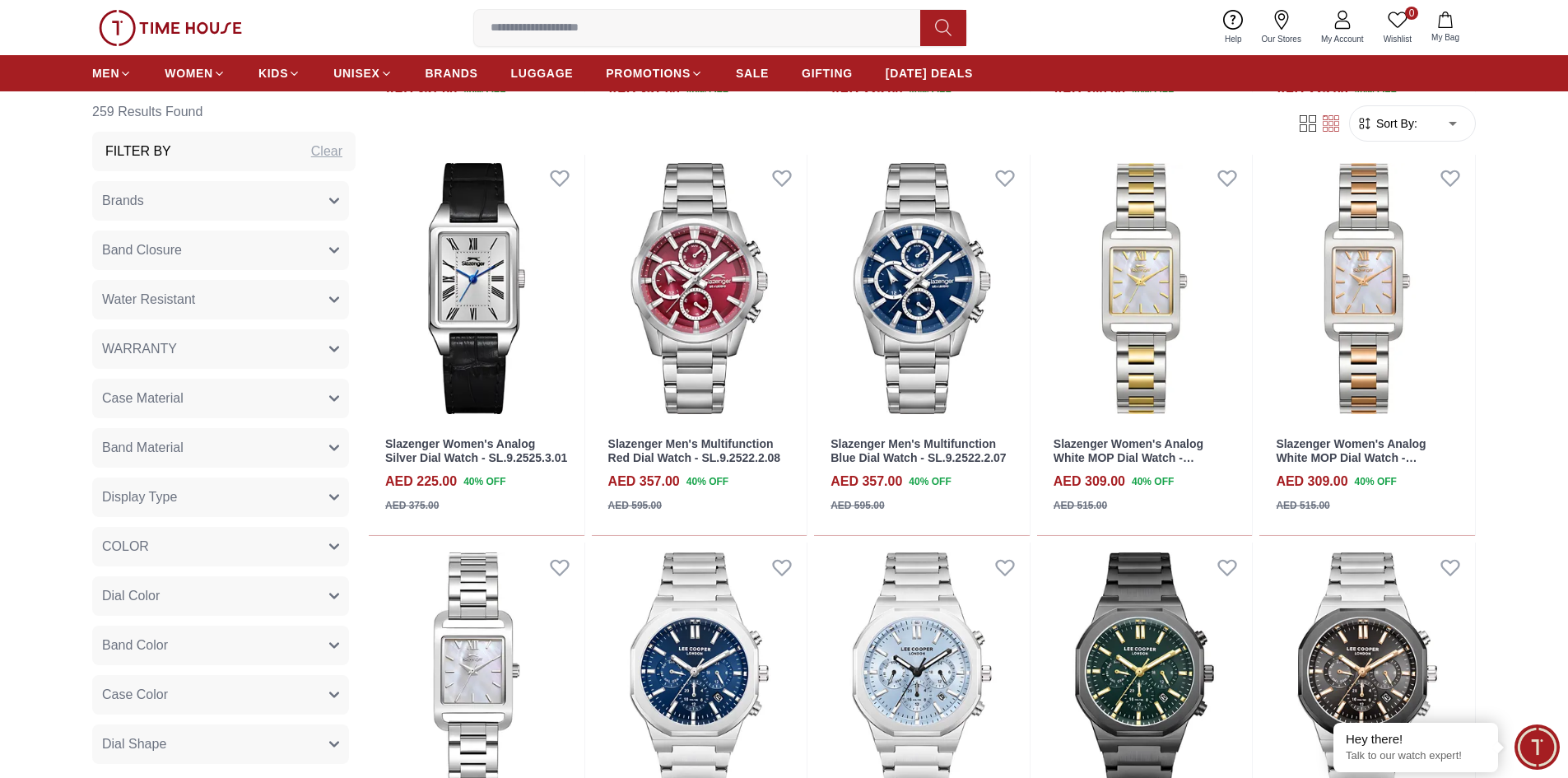
scroll to position [3045, 0]
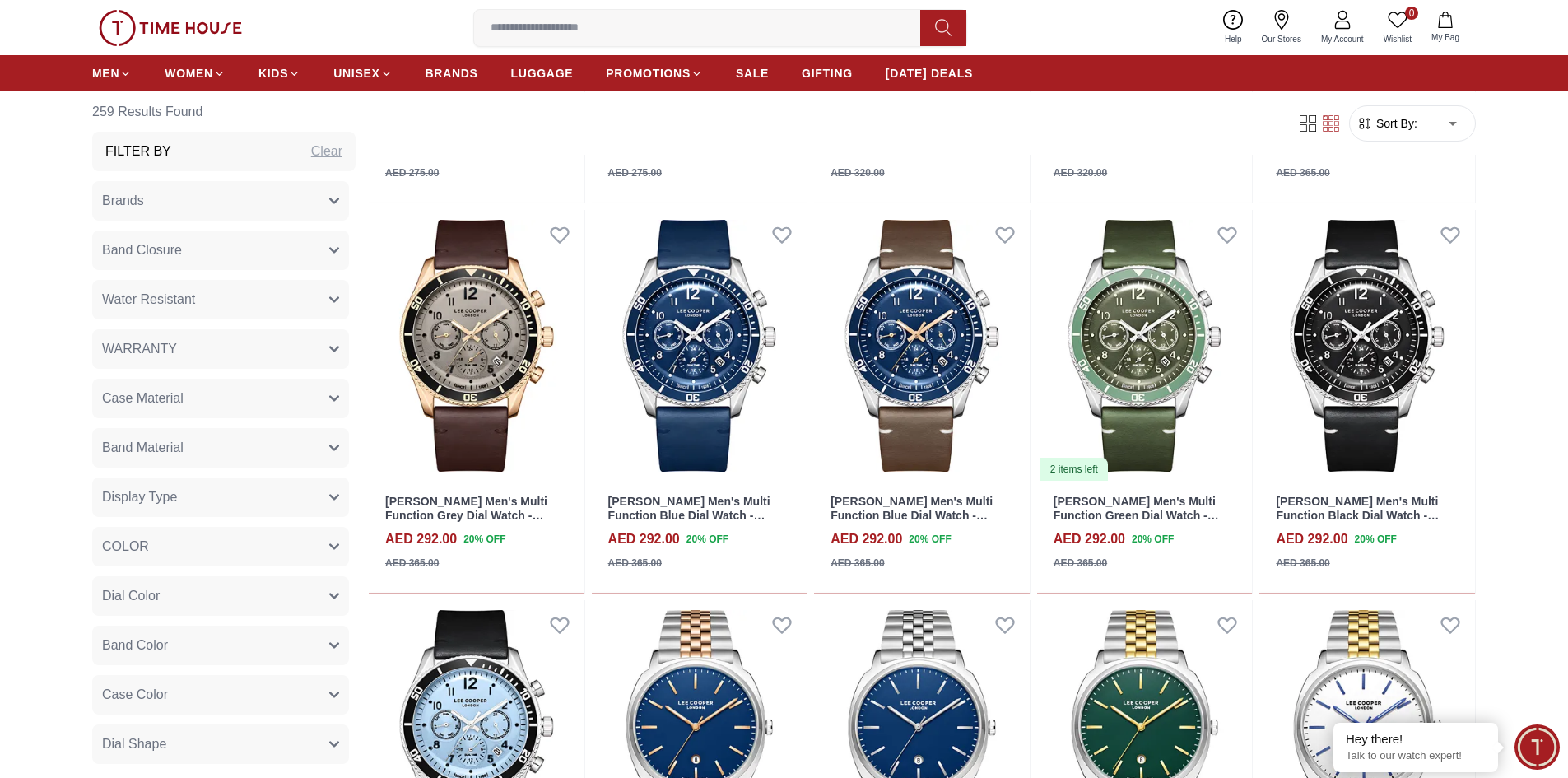
scroll to position [4280, 0]
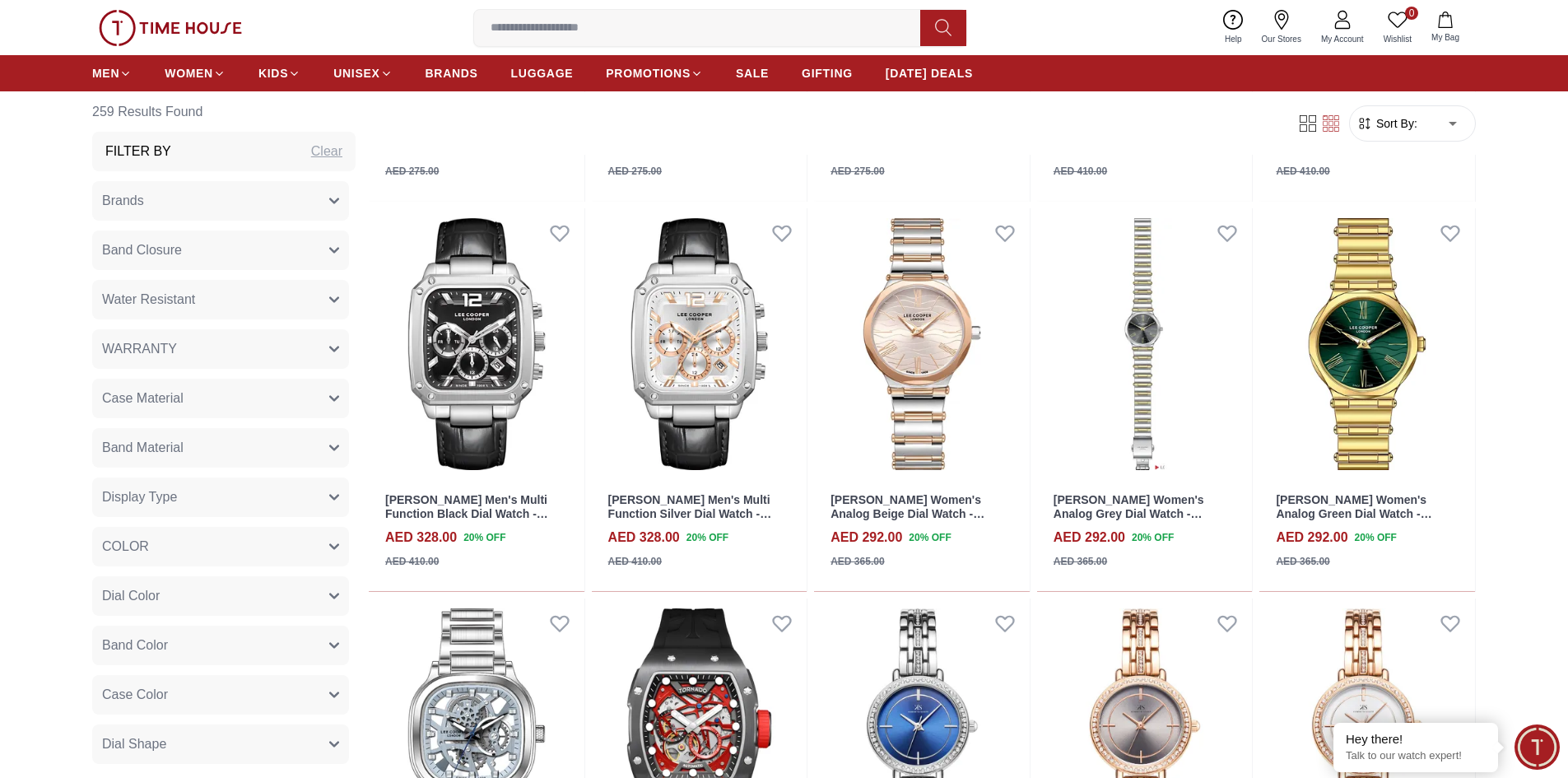
scroll to position [7573, 0]
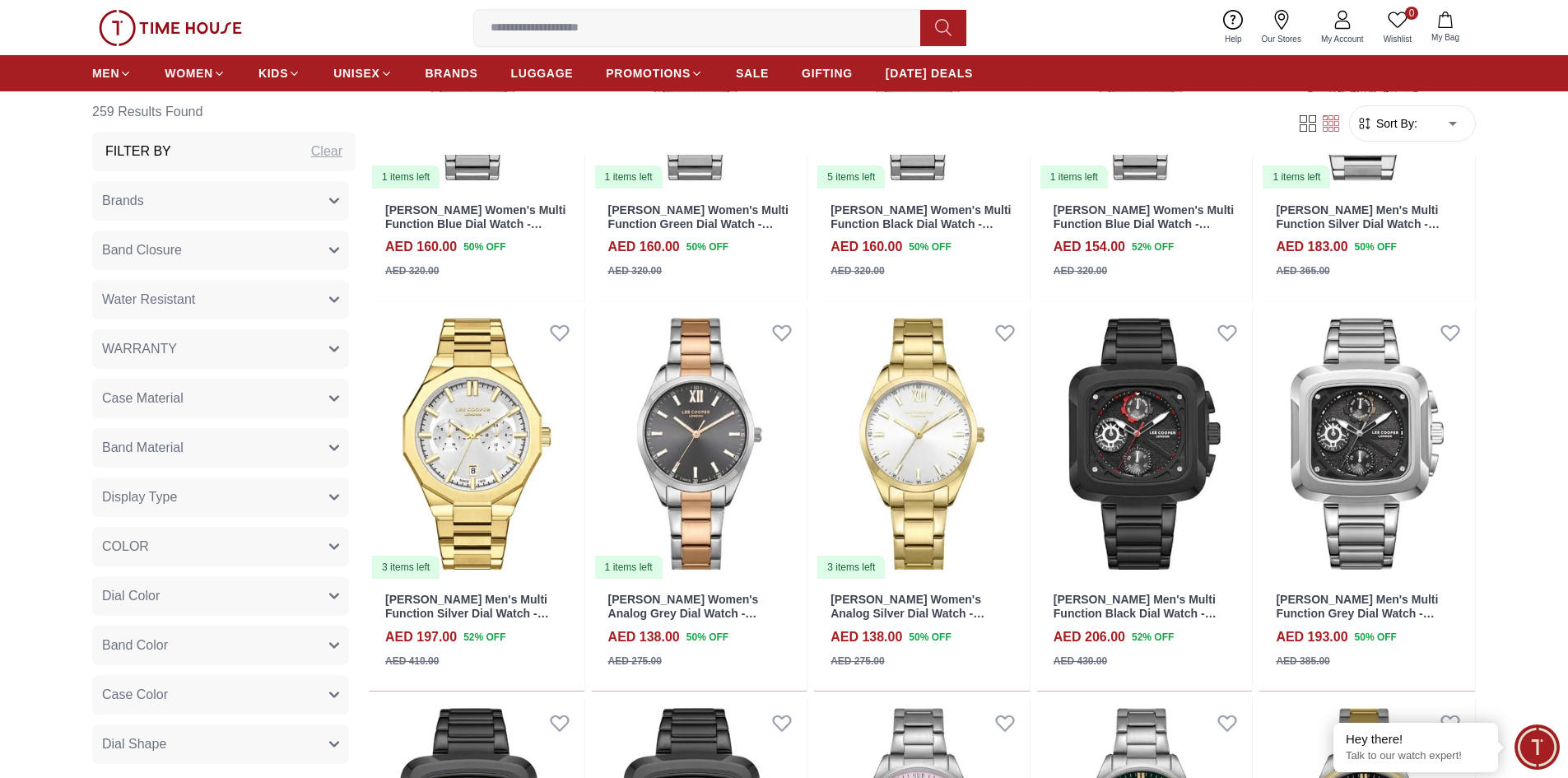
scroll to position [10207, 0]
